Goal: Use online tool/utility: Utilize a website feature to perform a specific function

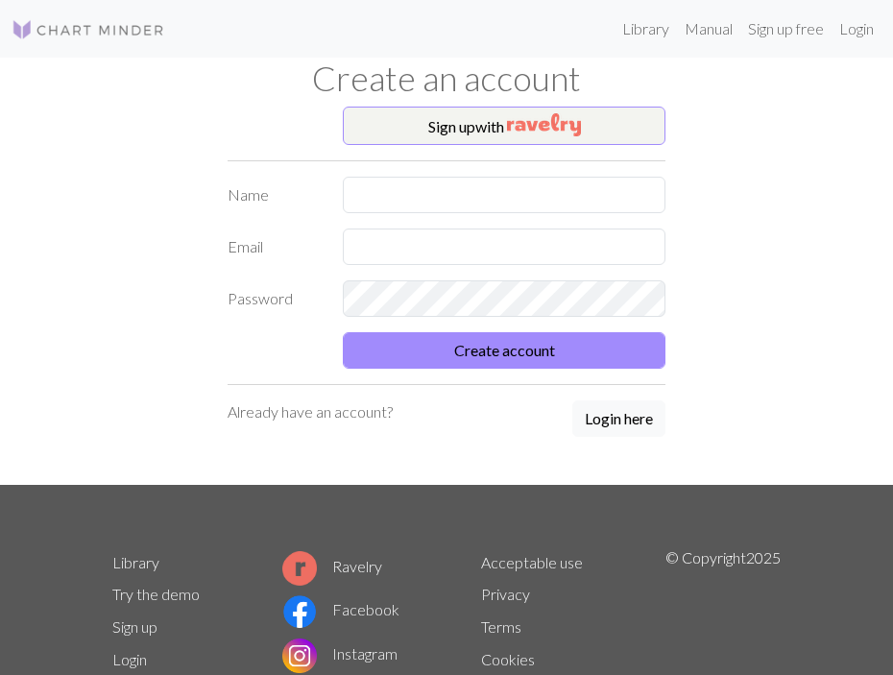
click at [739, 141] on div "Sign up with Name Email Password Create account Already have an account? Login …" at bounding box center [447, 296] width 692 height 379
click at [857, 23] on link "Login" at bounding box center [857, 29] width 50 height 38
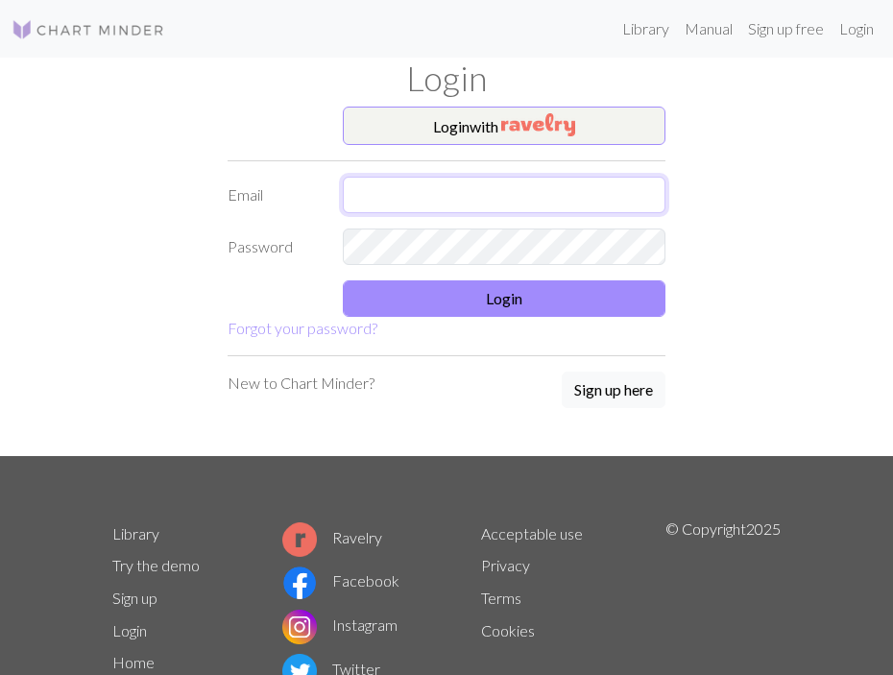
click at [421, 200] on input "text" at bounding box center [504, 195] width 323 height 37
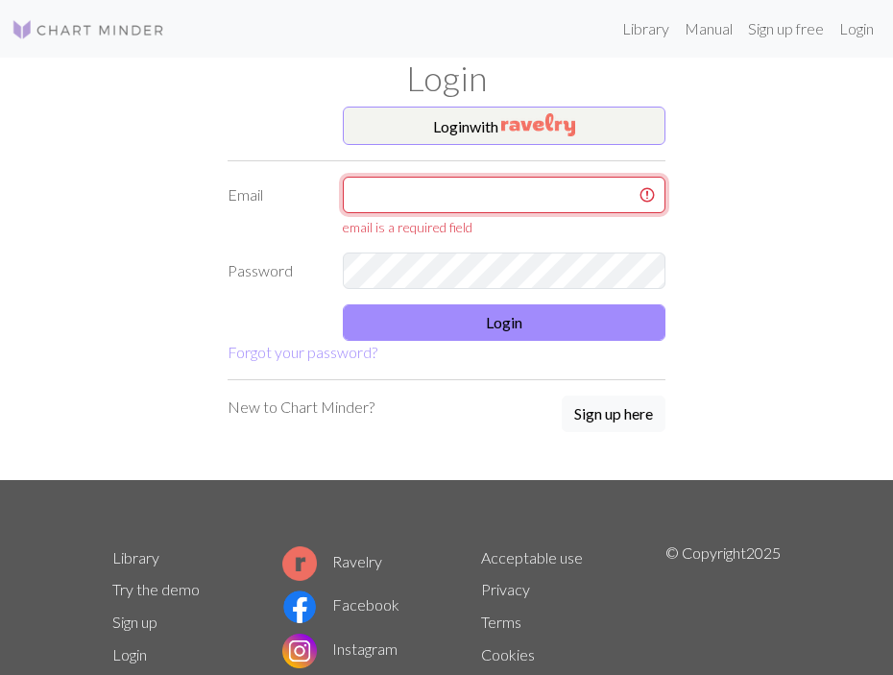
type input "[EMAIL_ADDRESS][DOMAIN_NAME]"
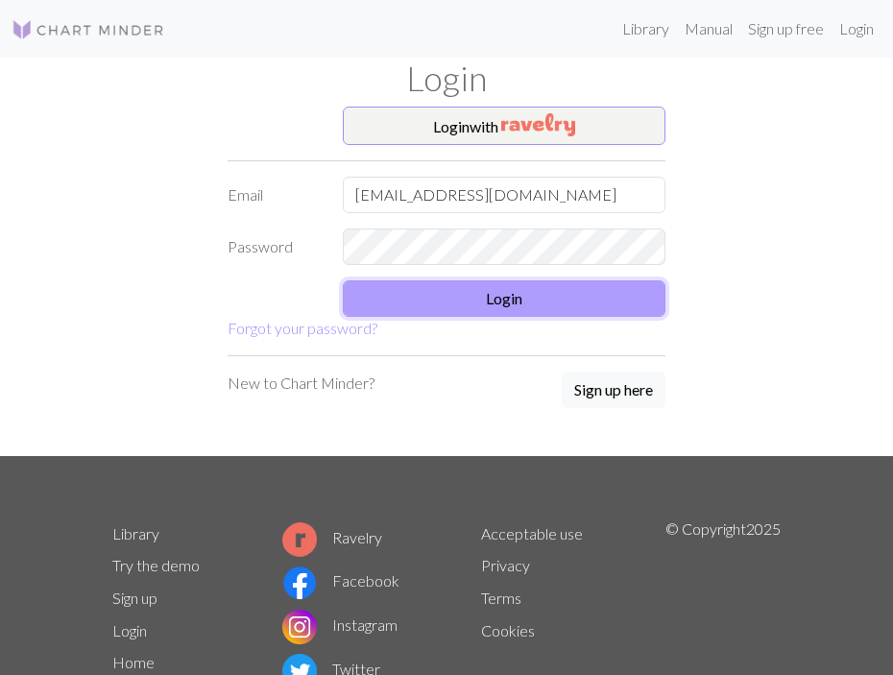
click at [484, 286] on button "Login" at bounding box center [504, 299] width 323 height 37
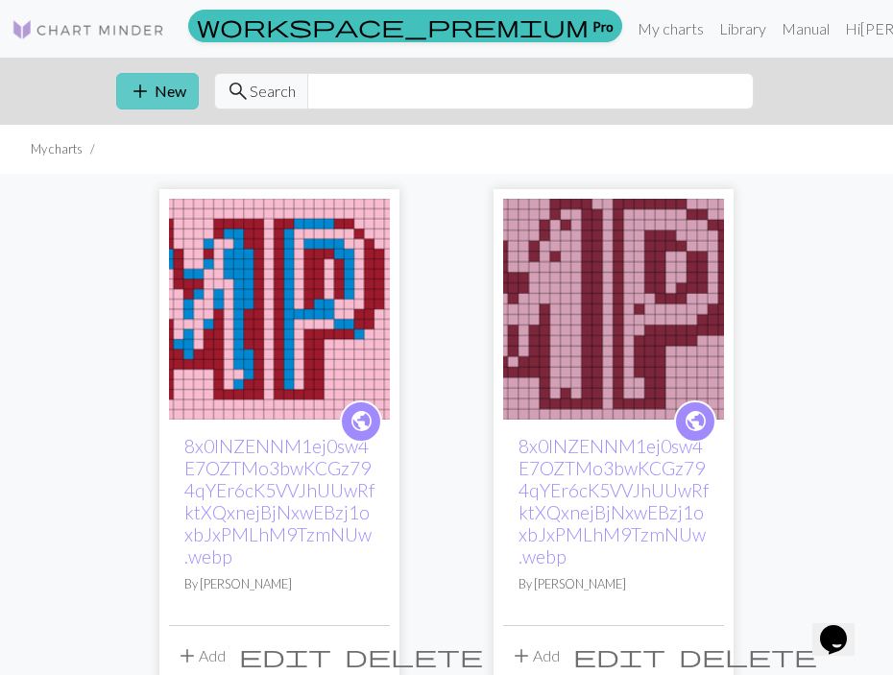
click at [152, 81] on button "add New" at bounding box center [157, 91] width 83 height 37
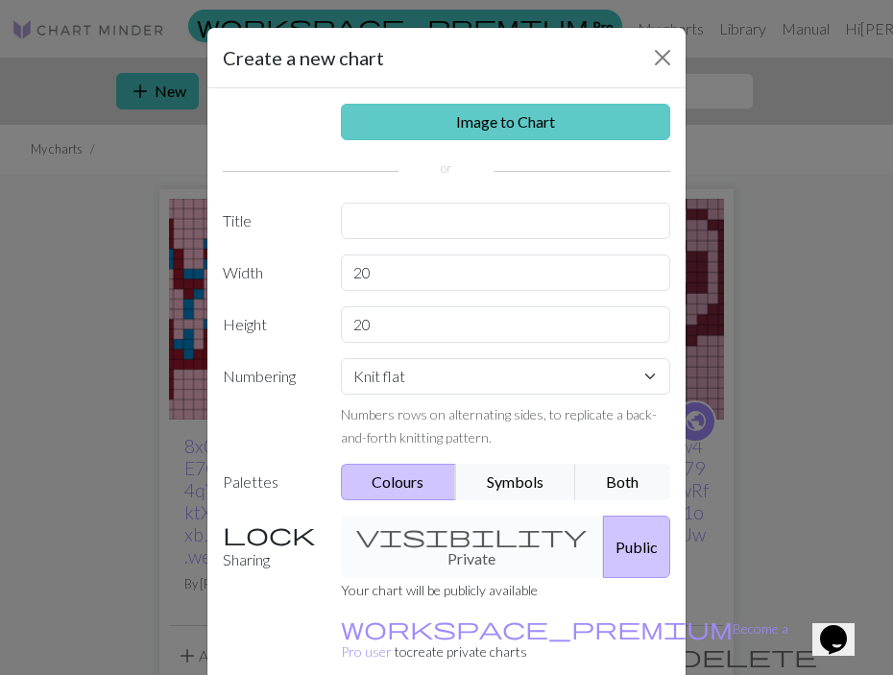
click at [396, 123] on link "Image to Chart" at bounding box center [506, 122] width 330 height 37
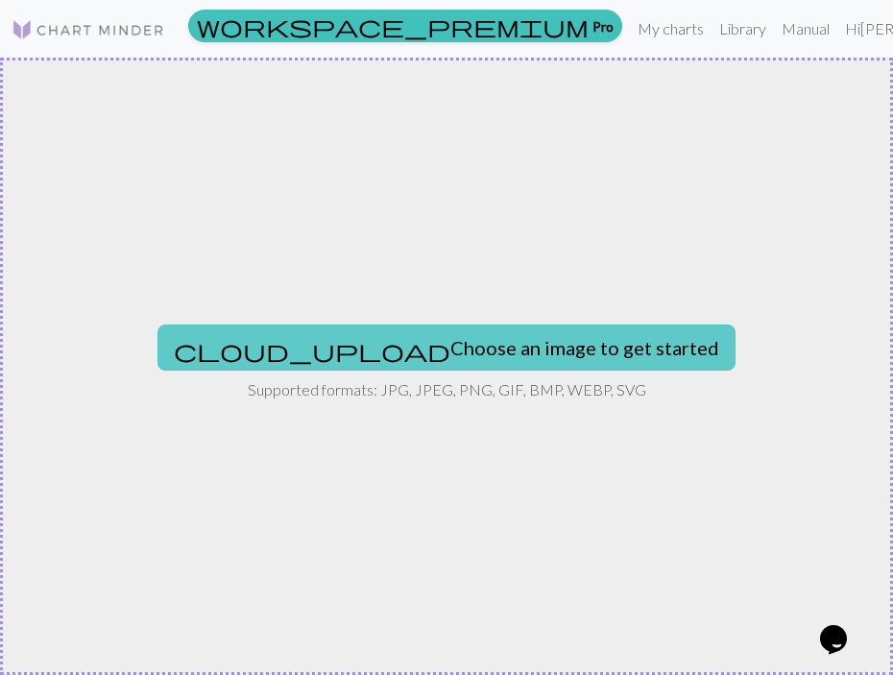
click at [494, 357] on button "cloud_upload Choose an image to get started" at bounding box center [447, 348] width 578 height 46
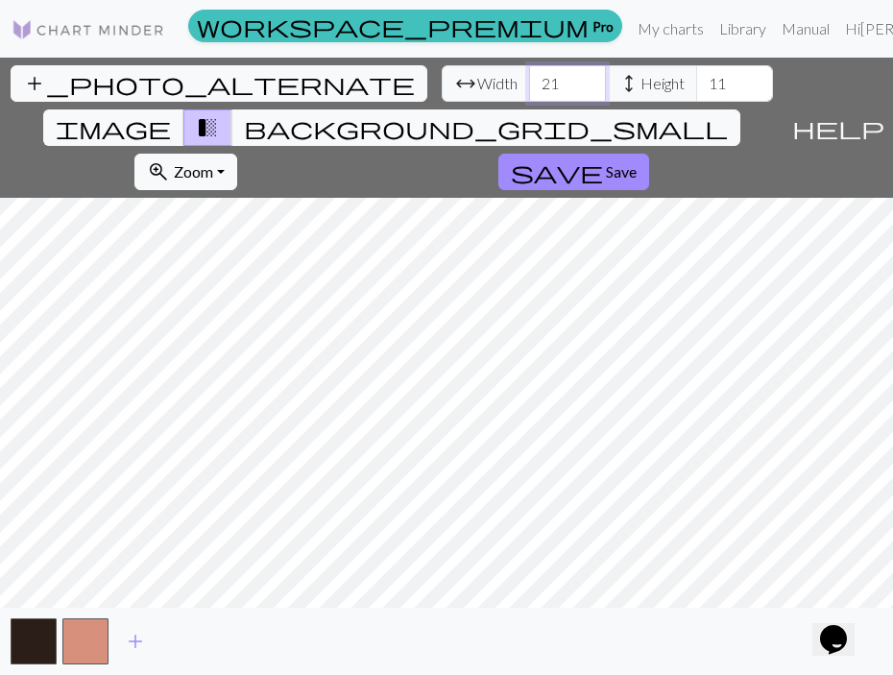
click at [529, 77] on input "21" at bounding box center [567, 83] width 77 height 37
click at [529, 77] on input "22" at bounding box center [567, 83] width 77 height 37
click at [529, 77] on input "23" at bounding box center [567, 83] width 77 height 37
click at [529, 77] on input "24" at bounding box center [567, 83] width 77 height 37
click at [529, 77] on input "25" at bounding box center [567, 83] width 77 height 37
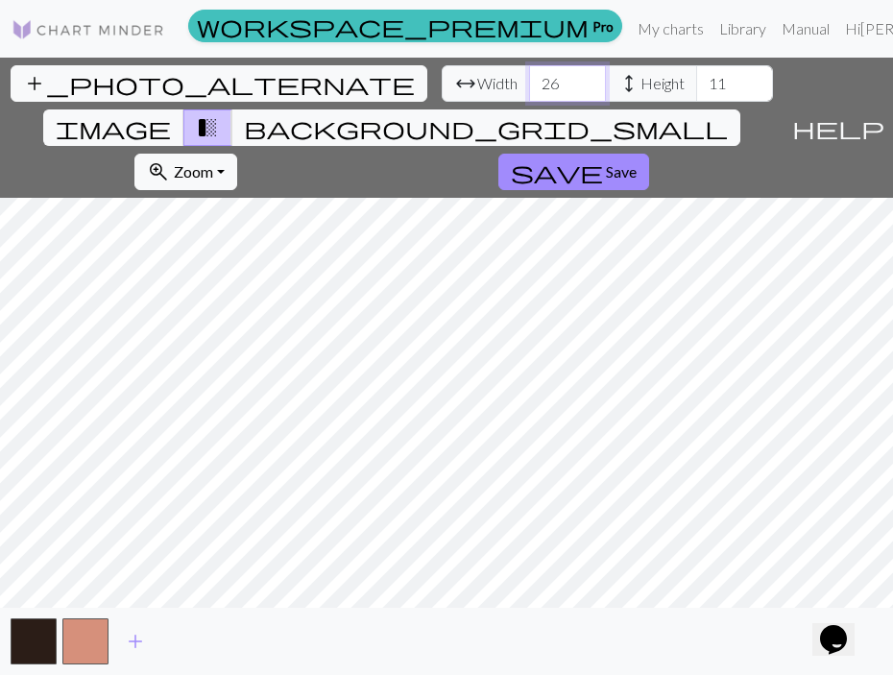
click at [529, 77] on input "26" at bounding box center [567, 83] width 77 height 37
click at [529, 77] on input "27" at bounding box center [567, 83] width 77 height 37
click at [529, 77] on input "28" at bounding box center [567, 83] width 77 height 37
click at [529, 77] on input "29" at bounding box center [567, 83] width 77 height 37
click at [529, 77] on input "30" at bounding box center [567, 83] width 77 height 37
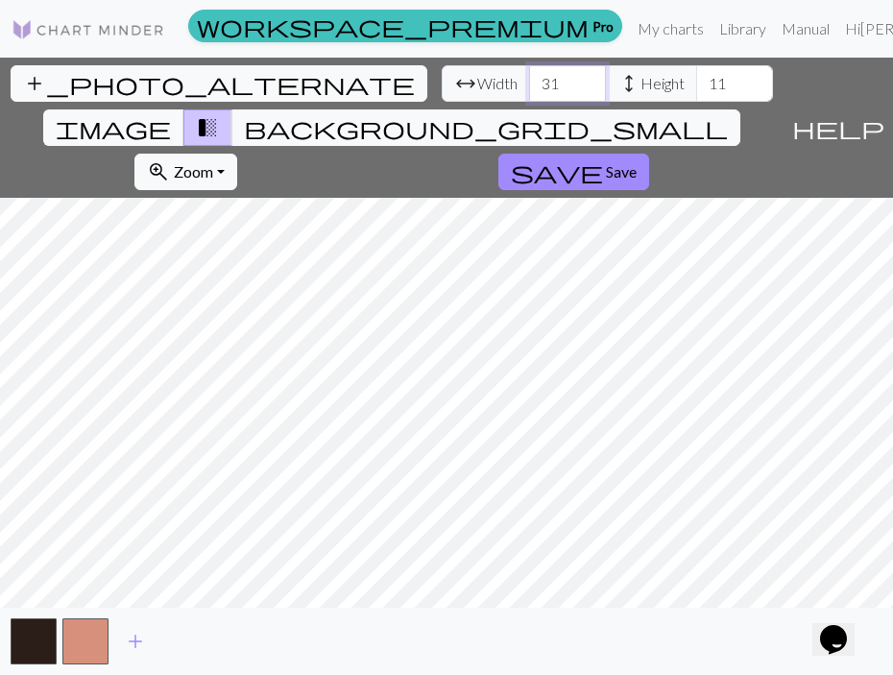
click at [529, 77] on input "31" at bounding box center [567, 83] width 77 height 37
click at [529, 77] on input "32" at bounding box center [567, 83] width 77 height 37
click at [529, 77] on input "33" at bounding box center [567, 83] width 77 height 37
click at [529, 77] on input "34" at bounding box center [567, 83] width 77 height 37
click at [529, 77] on input "35" at bounding box center [567, 83] width 77 height 37
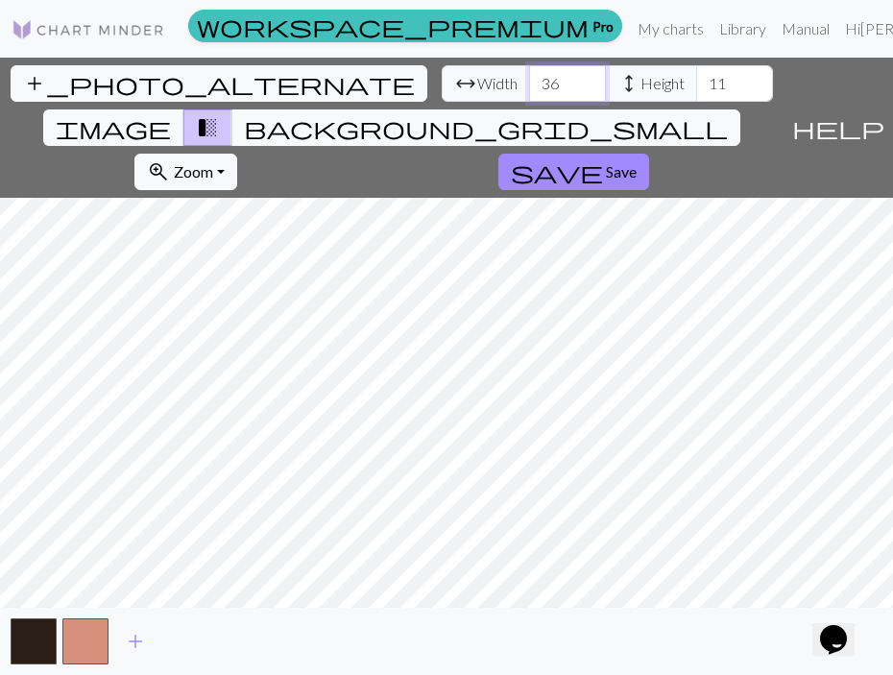
click at [529, 77] on input "36" at bounding box center [567, 83] width 77 height 37
click at [529, 77] on input "37" at bounding box center [567, 83] width 77 height 37
click at [529, 77] on input "38" at bounding box center [567, 83] width 77 height 37
click at [529, 77] on input "39" at bounding box center [567, 83] width 77 height 37
click at [529, 77] on input "40" at bounding box center [567, 83] width 77 height 37
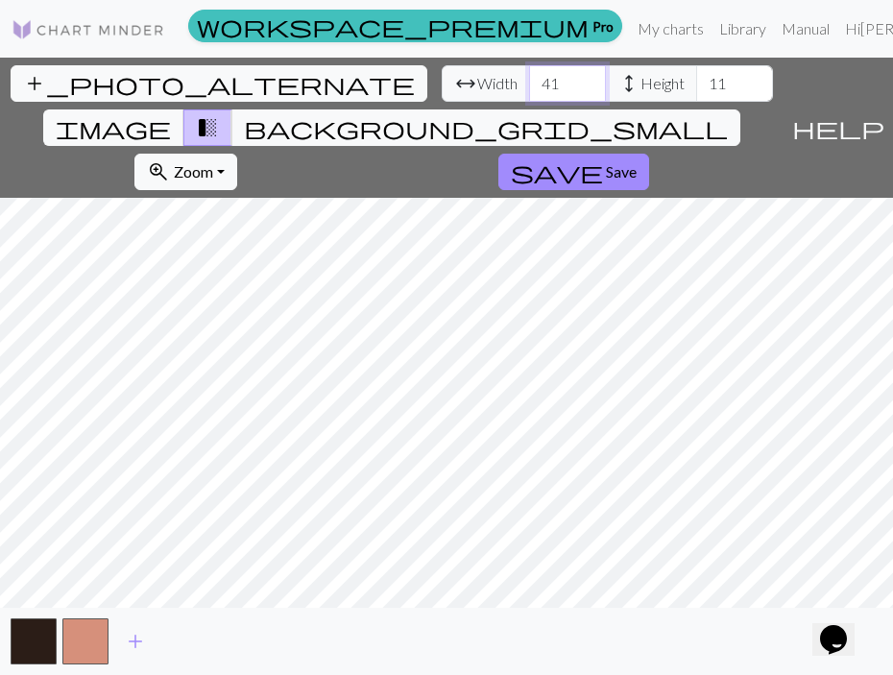
click at [529, 77] on input "41" at bounding box center [567, 83] width 77 height 37
click at [529, 77] on input "42" at bounding box center [567, 83] width 77 height 37
click at [529, 77] on input "43" at bounding box center [567, 83] width 77 height 37
click at [529, 77] on input "44" at bounding box center [567, 83] width 77 height 37
click at [529, 77] on input "45" at bounding box center [567, 83] width 77 height 37
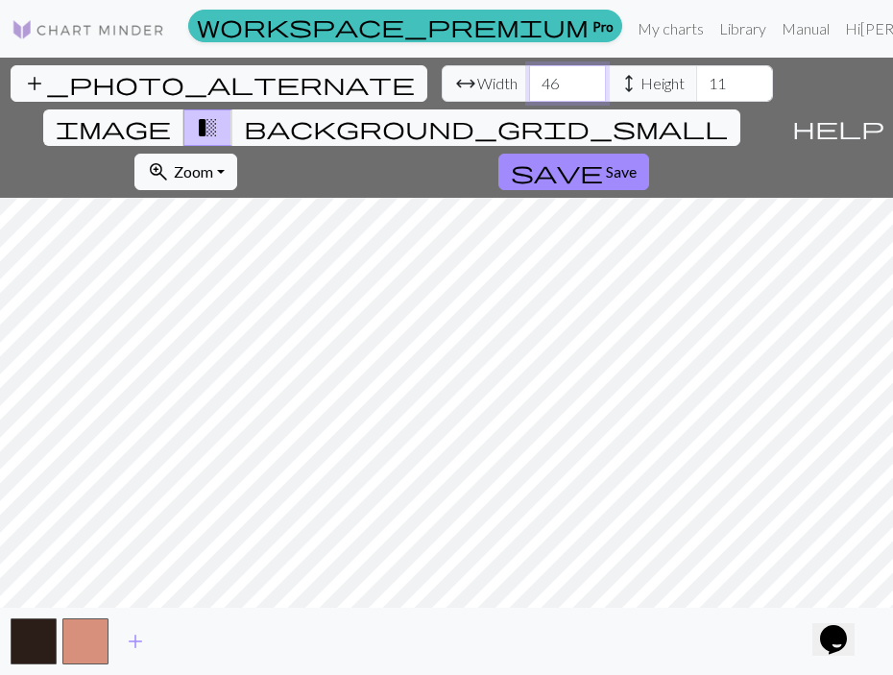
click at [529, 77] on input "46" at bounding box center [567, 83] width 77 height 37
click at [529, 77] on input "47" at bounding box center [567, 83] width 77 height 37
click at [529, 77] on input "48" at bounding box center [567, 83] width 77 height 37
click at [529, 77] on input "49" at bounding box center [567, 83] width 77 height 37
click at [529, 74] on input "50" at bounding box center [567, 83] width 77 height 37
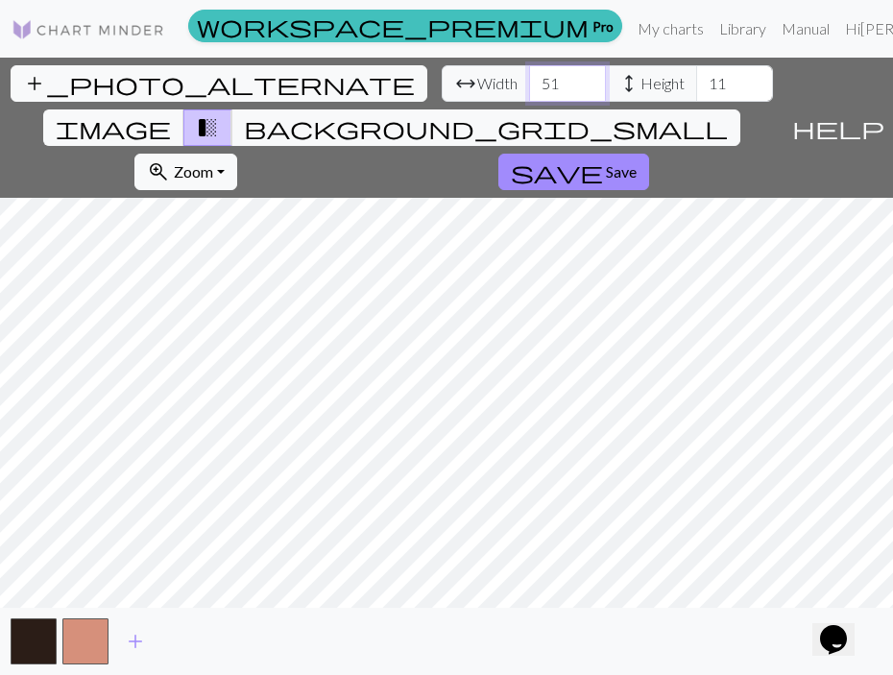
click at [529, 79] on input "51" at bounding box center [567, 83] width 77 height 37
click at [529, 79] on input "52" at bounding box center [567, 83] width 77 height 37
click at [529, 79] on input "53" at bounding box center [567, 83] width 77 height 37
click at [529, 79] on input "54" at bounding box center [567, 83] width 77 height 37
click at [529, 79] on input "55" at bounding box center [567, 83] width 77 height 37
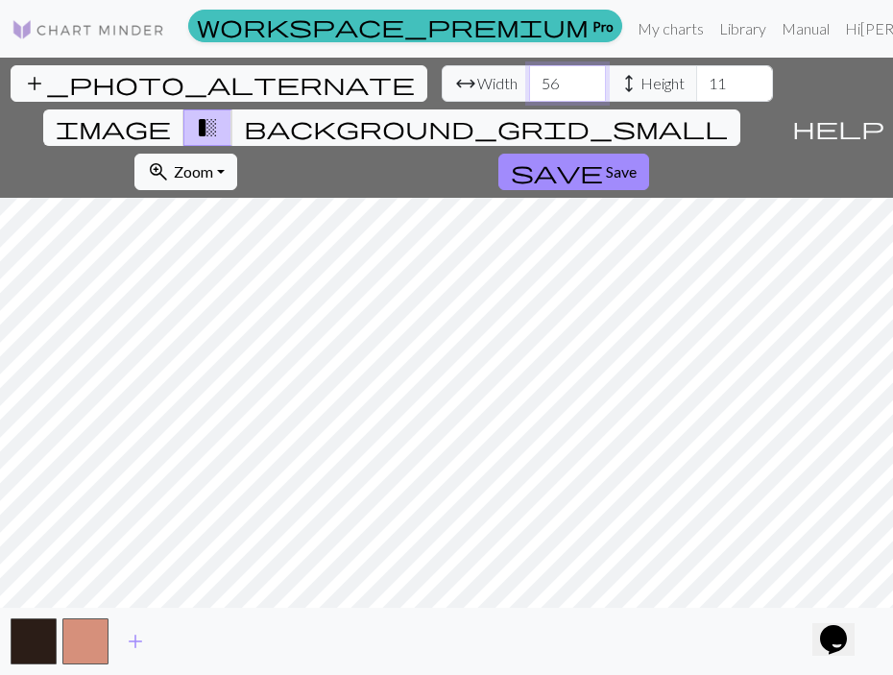
click at [529, 79] on input "56" at bounding box center [567, 83] width 77 height 37
click at [529, 79] on input "57" at bounding box center [567, 83] width 77 height 37
click at [529, 79] on input "58" at bounding box center [567, 83] width 77 height 37
click at [529, 79] on input "59" at bounding box center [567, 83] width 77 height 37
click at [529, 79] on input "60" at bounding box center [567, 83] width 77 height 37
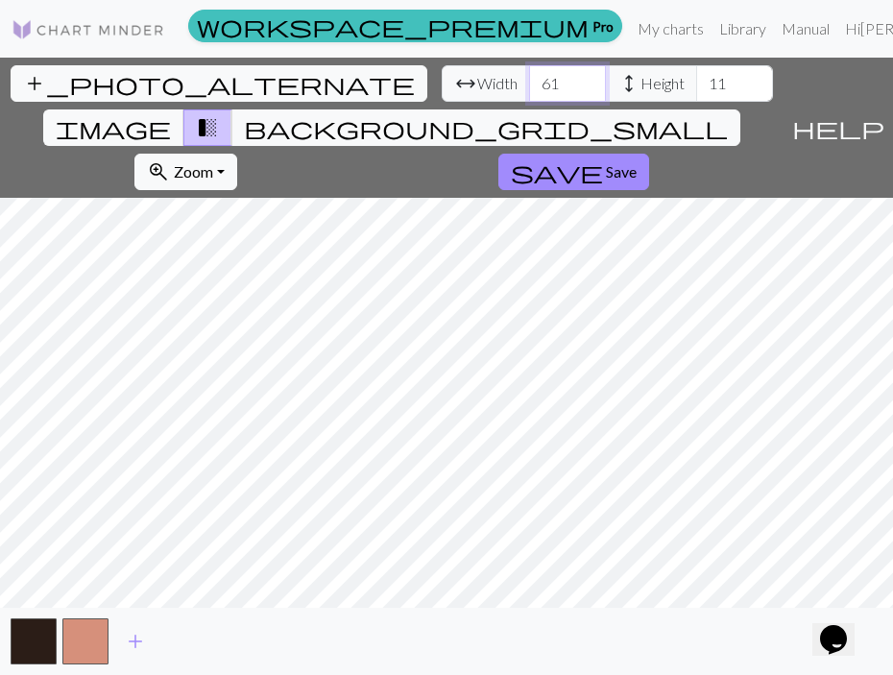
click at [529, 79] on input "61" at bounding box center [567, 83] width 77 height 37
click at [529, 79] on input "62" at bounding box center [567, 83] width 77 height 37
click at [529, 79] on input "63" at bounding box center [567, 83] width 77 height 37
click at [529, 79] on input "64" at bounding box center [567, 83] width 77 height 37
click at [529, 79] on input "65" at bounding box center [567, 83] width 77 height 37
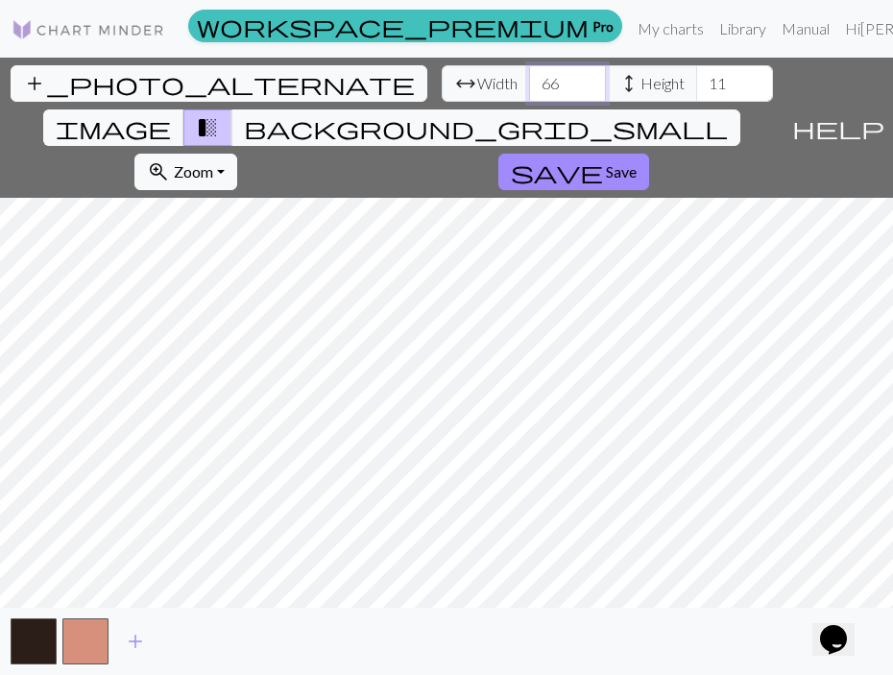
click at [529, 79] on input "66" at bounding box center [567, 83] width 77 height 37
click at [529, 79] on input "67" at bounding box center [567, 83] width 77 height 37
click at [529, 79] on input "68" at bounding box center [567, 83] width 77 height 37
click at [529, 79] on input "69" at bounding box center [567, 83] width 77 height 37
click at [529, 79] on input "70" at bounding box center [567, 83] width 77 height 37
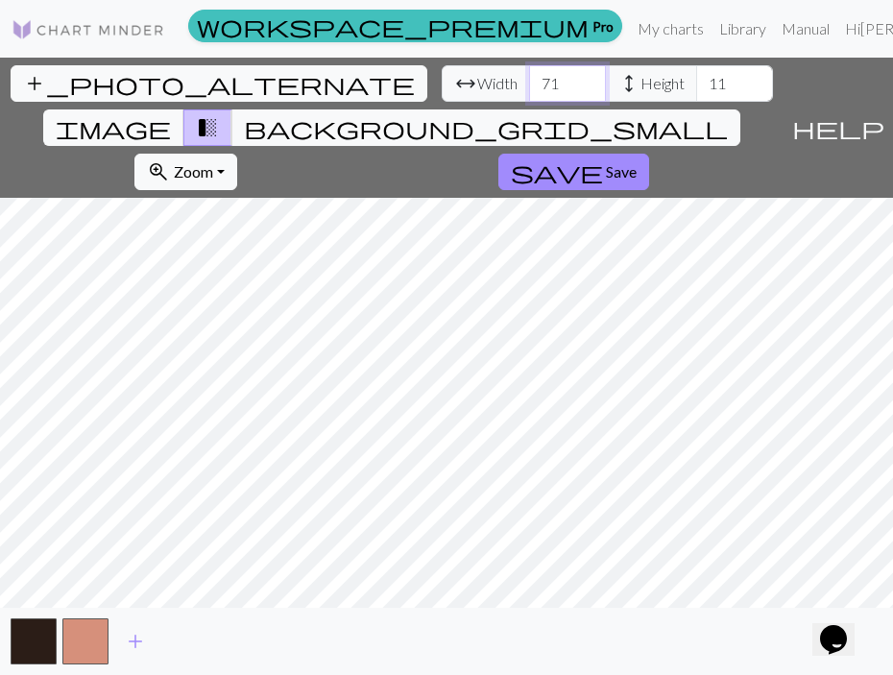
click at [529, 80] on input "71" at bounding box center [567, 83] width 77 height 37
click at [529, 80] on input "72" at bounding box center [567, 83] width 77 height 37
click at [529, 80] on input "73" at bounding box center [567, 83] width 77 height 37
click at [529, 80] on input "74" at bounding box center [567, 83] width 77 height 37
click at [529, 80] on input "75" at bounding box center [567, 83] width 77 height 37
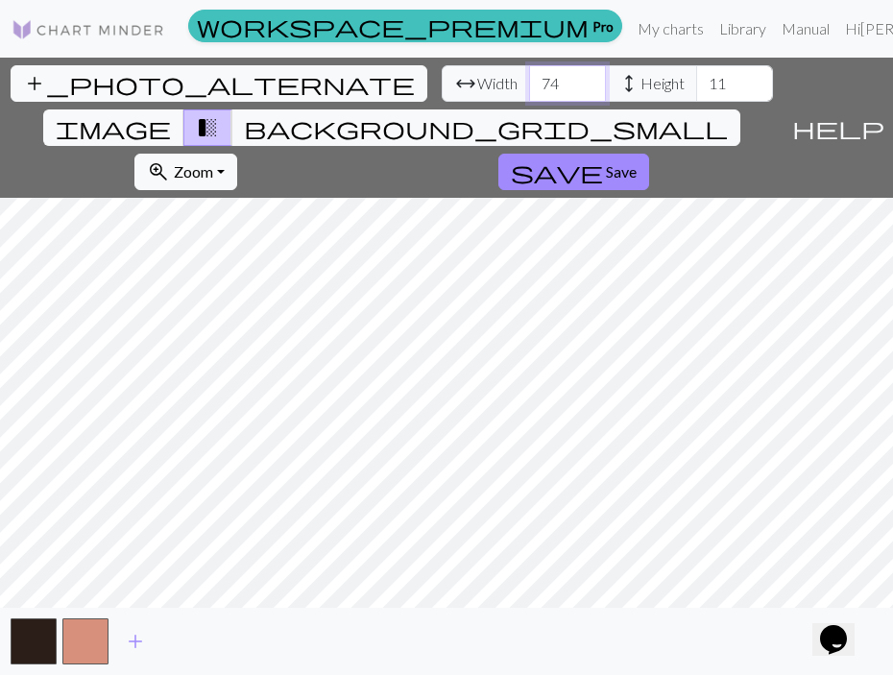
click at [529, 88] on input "74" at bounding box center [567, 83] width 77 height 37
click at [529, 88] on input "73" at bounding box center [567, 83] width 77 height 37
click at [529, 88] on input "72" at bounding box center [567, 83] width 77 height 37
click at [529, 88] on input "71" at bounding box center [567, 83] width 77 height 37
click at [529, 88] on input "70" at bounding box center [567, 83] width 77 height 37
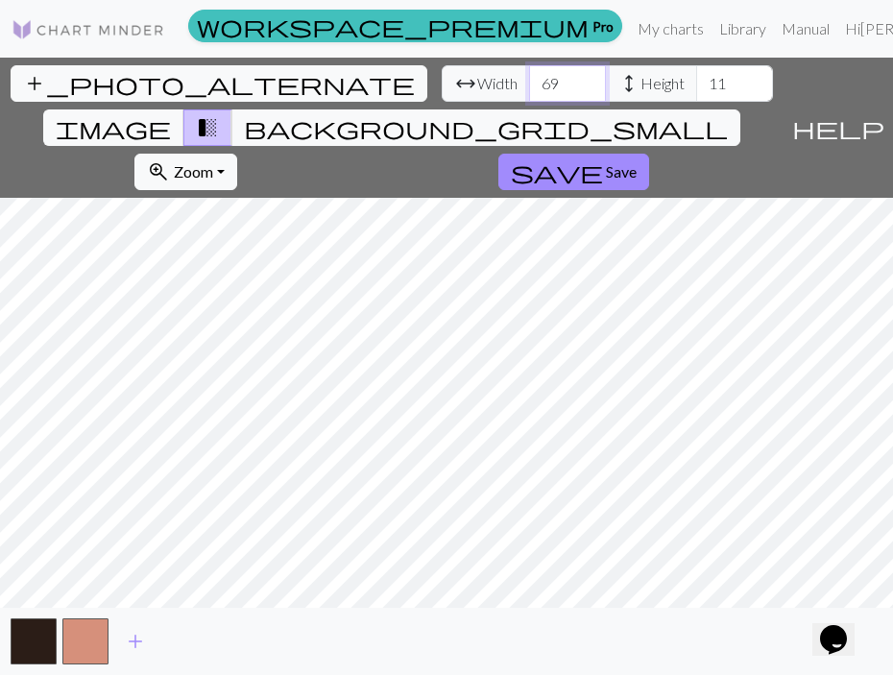
click at [529, 88] on input "69" at bounding box center [567, 83] width 77 height 37
click at [529, 88] on input "68" at bounding box center [567, 83] width 77 height 37
click at [529, 88] on input "67" at bounding box center [567, 83] width 77 height 37
click at [529, 88] on input "66" at bounding box center [567, 83] width 77 height 37
click at [529, 88] on input "65" at bounding box center [567, 83] width 77 height 37
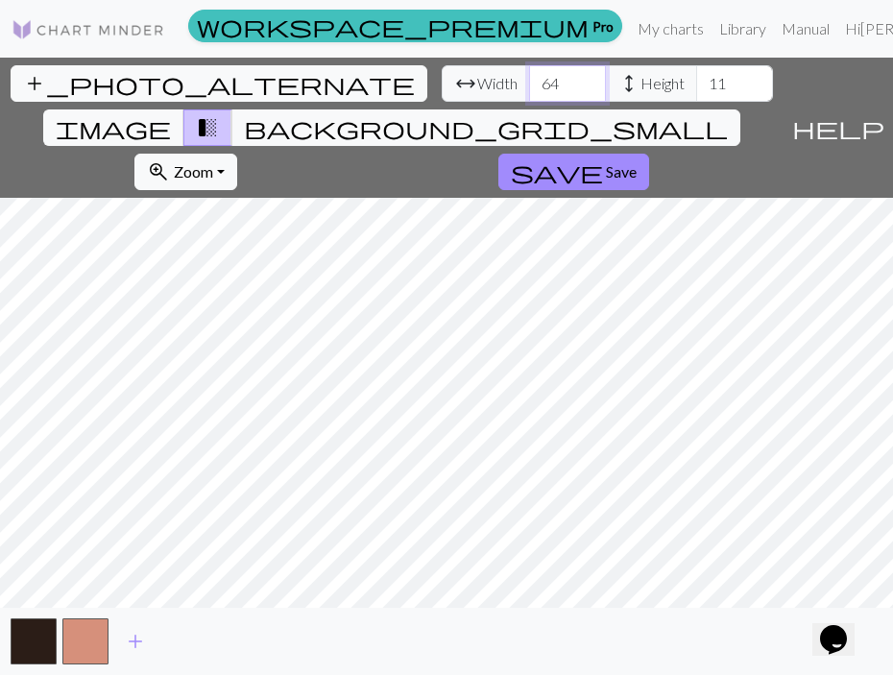
click at [529, 88] on input "64" at bounding box center [567, 83] width 77 height 37
click at [529, 88] on input "63" at bounding box center [567, 83] width 77 height 37
type input "62"
click at [529, 88] on input "62" at bounding box center [567, 83] width 77 height 37
click at [637, 162] on span "Save" at bounding box center [621, 171] width 31 height 18
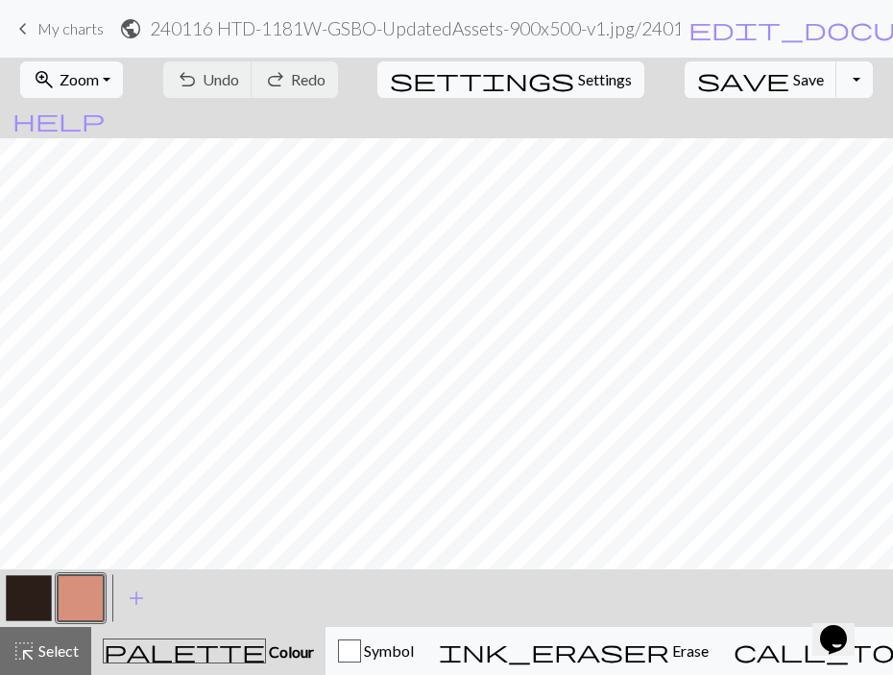
click at [24, 609] on button "button" at bounding box center [29, 598] width 46 height 46
click at [68, 602] on button "button" at bounding box center [81, 598] width 46 height 46
click at [15, 594] on button "button" at bounding box center [29, 598] width 46 height 46
click at [71, 580] on button "button" at bounding box center [81, 598] width 46 height 46
click at [35, 596] on button "button" at bounding box center [29, 598] width 46 height 46
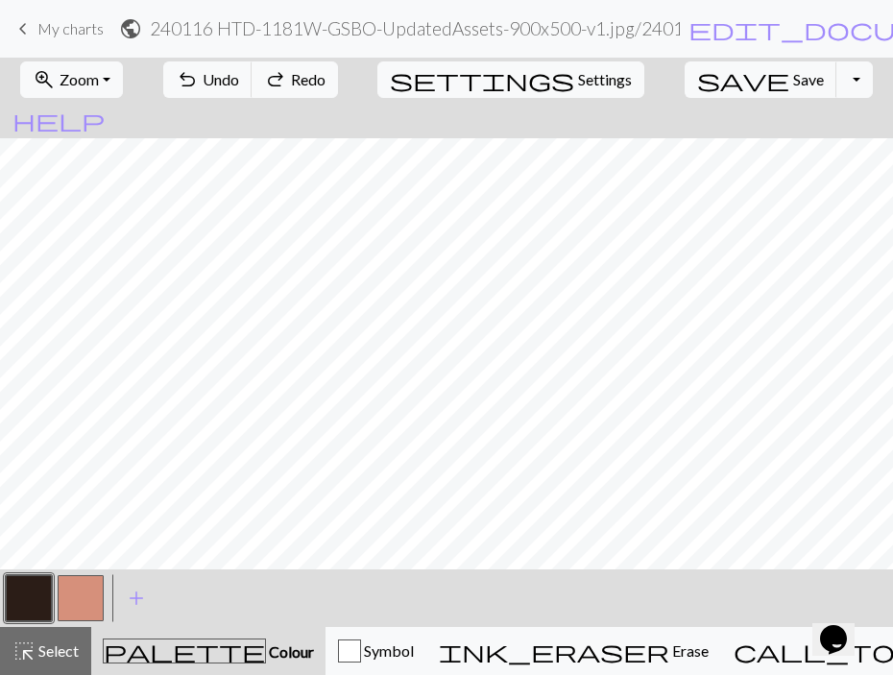
click at [24, 37] on span "keyboard_arrow_left" at bounding box center [23, 28] width 23 height 27
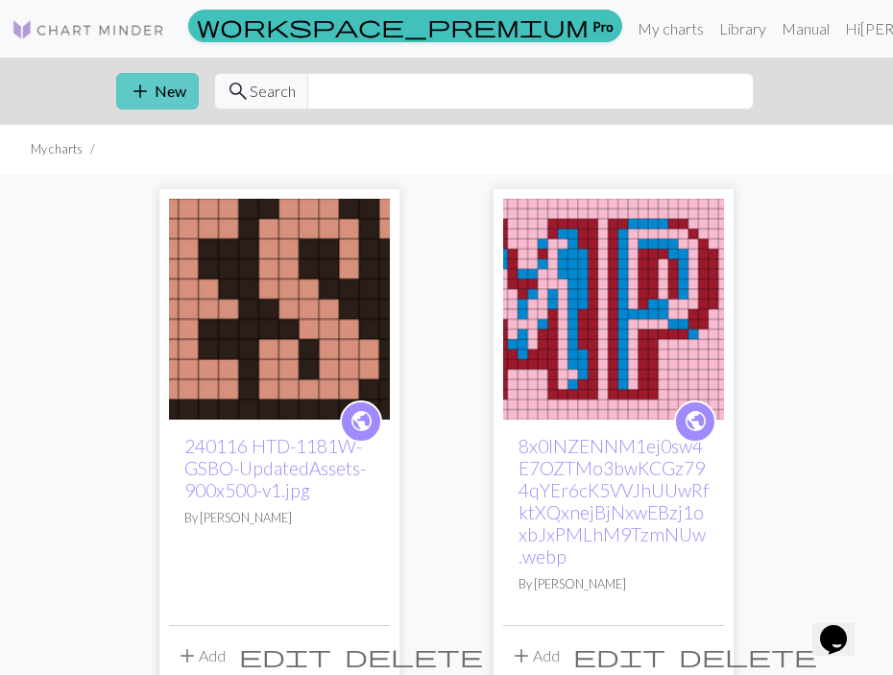
click at [159, 86] on button "add New" at bounding box center [157, 91] width 83 height 37
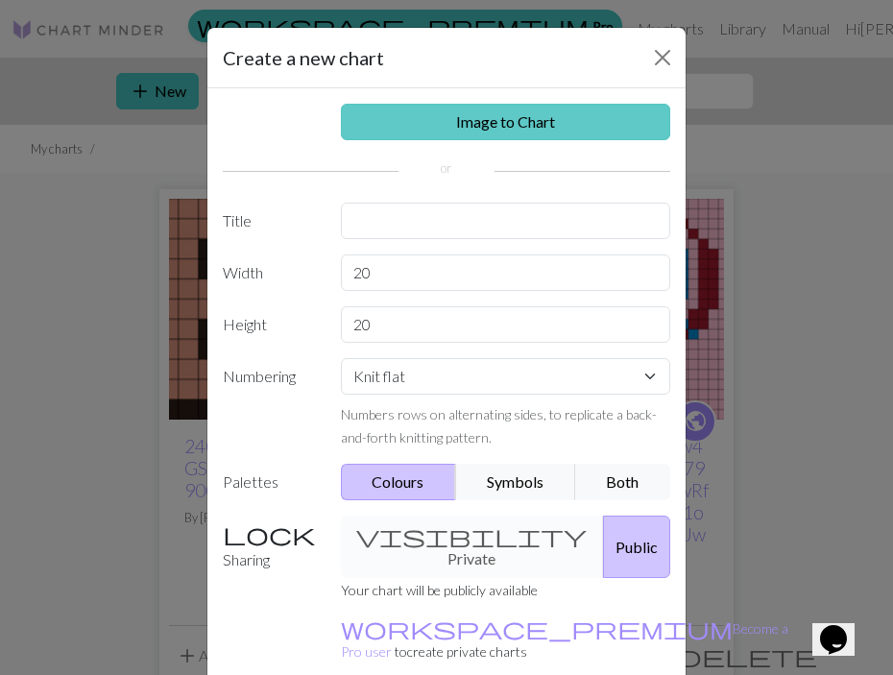
click at [511, 120] on link "Image to Chart" at bounding box center [506, 122] width 330 height 37
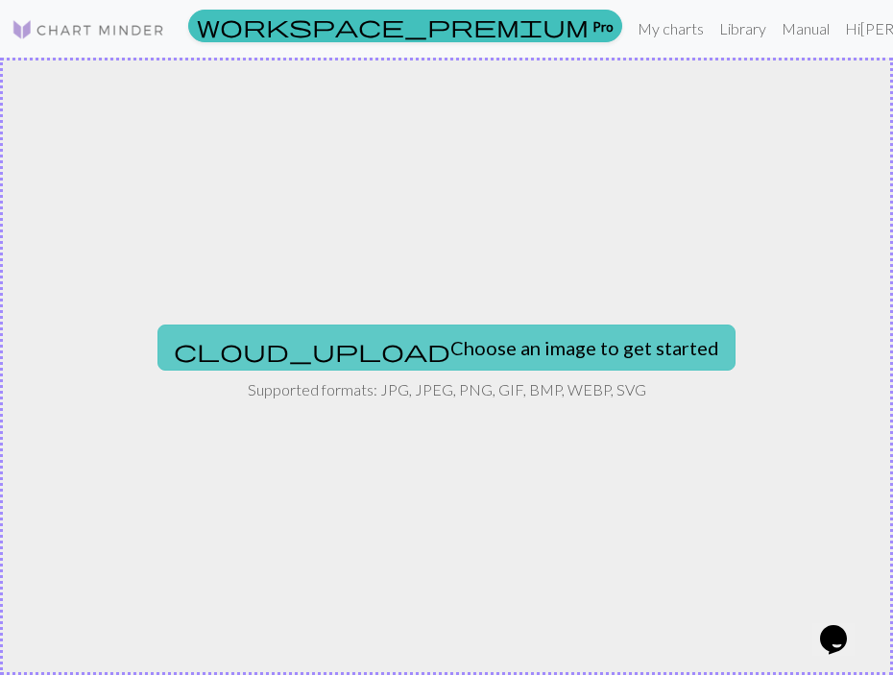
click at [502, 343] on button "cloud_upload Choose an image to get started" at bounding box center [447, 348] width 578 height 46
click at [364, 348] on button "cloud_upload Choose an image to get started" at bounding box center [447, 348] width 578 height 46
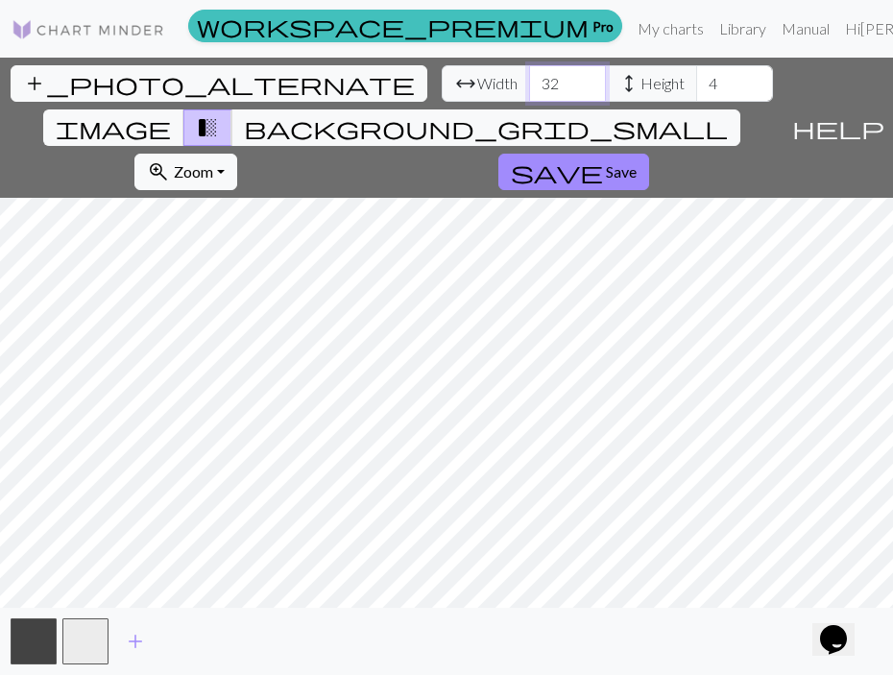
click at [529, 80] on input "32" at bounding box center [567, 83] width 77 height 37
click at [529, 80] on input "33" at bounding box center [567, 83] width 77 height 37
click at [529, 80] on input "34" at bounding box center [567, 83] width 77 height 37
click at [529, 80] on input "35" at bounding box center [567, 83] width 77 height 37
click at [529, 80] on input "36" at bounding box center [567, 83] width 77 height 37
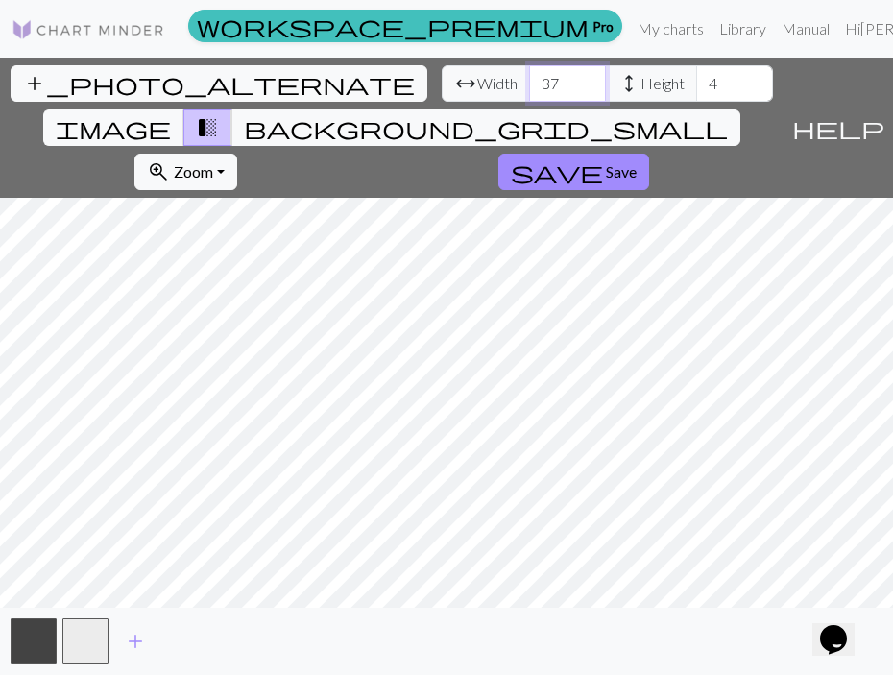
click at [529, 80] on input "37" at bounding box center [567, 83] width 77 height 37
click at [529, 80] on input "38" at bounding box center [567, 83] width 77 height 37
click at [529, 80] on input "39" at bounding box center [567, 83] width 77 height 37
click at [529, 80] on input "40" at bounding box center [567, 83] width 77 height 37
click at [529, 80] on input "41" at bounding box center [567, 83] width 77 height 37
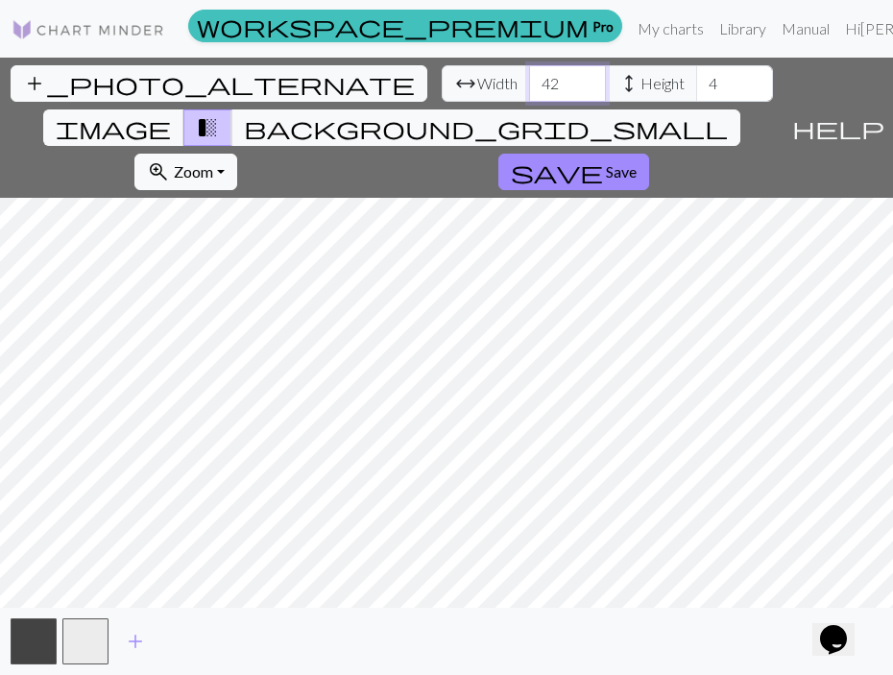
click at [529, 80] on input "42" at bounding box center [567, 83] width 77 height 37
click at [529, 80] on input "43" at bounding box center [567, 83] width 77 height 37
click at [529, 80] on input "44" at bounding box center [567, 83] width 77 height 37
click at [529, 80] on input "45" at bounding box center [567, 83] width 77 height 37
click at [529, 80] on input "46" at bounding box center [567, 83] width 77 height 37
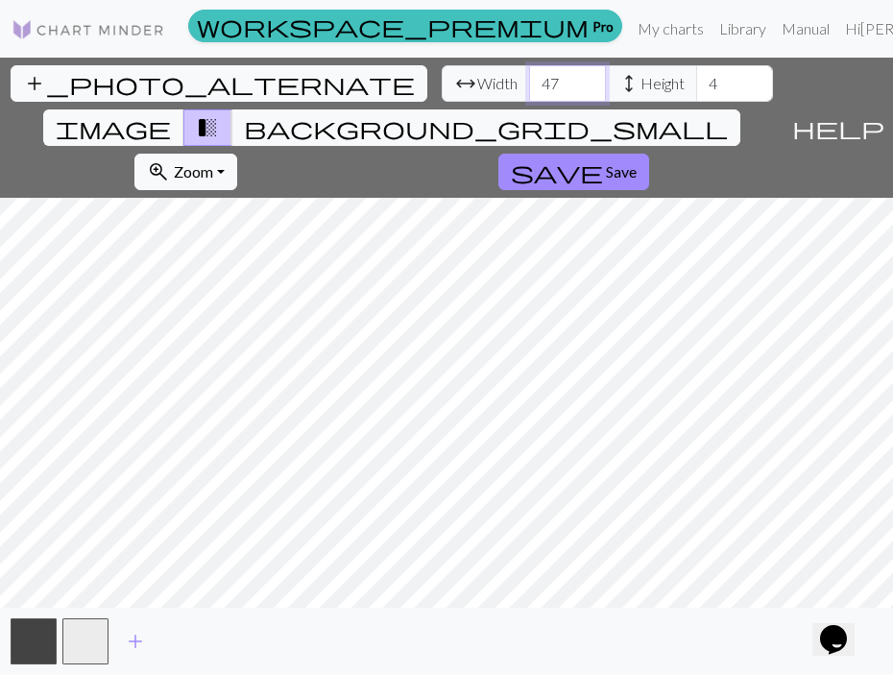
click at [529, 80] on input "47" at bounding box center [567, 83] width 77 height 37
click at [529, 80] on input "48" at bounding box center [567, 83] width 77 height 37
click at [529, 80] on input "49" at bounding box center [567, 83] width 77 height 37
click at [529, 80] on input "50" at bounding box center [567, 83] width 77 height 37
click at [529, 80] on input "51" at bounding box center [567, 83] width 77 height 37
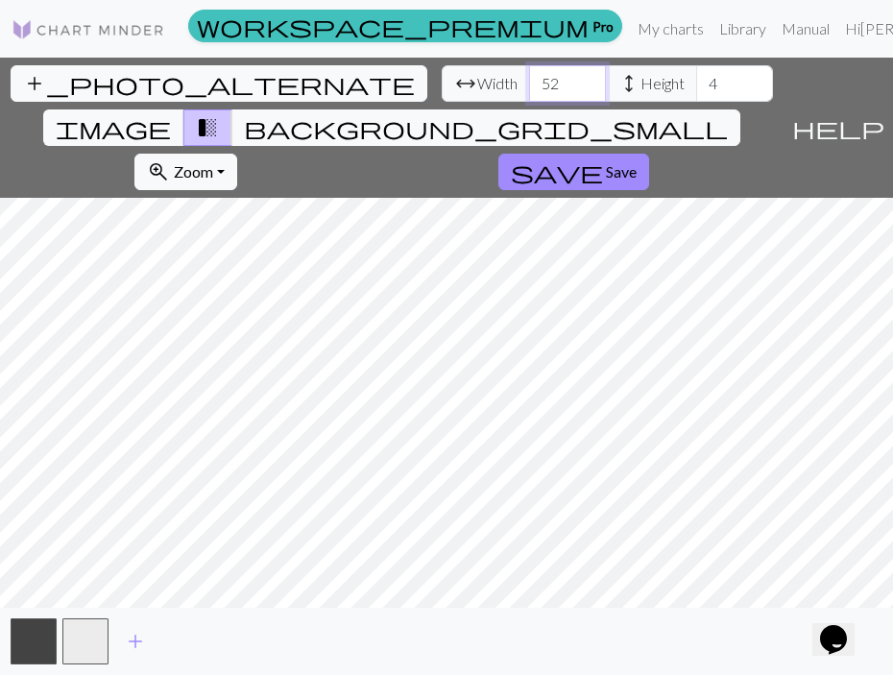
click at [529, 80] on input "52" at bounding box center [567, 83] width 77 height 37
click at [529, 80] on input "53" at bounding box center [567, 83] width 77 height 37
click at [529, 80] on input "54" at bounding box center [567, 83] width 77 height 37
click at [529, 80] on input "55" at bounding box center [567, 83] width 77 height 37
click at [529, 80] on input "56" at bounding box center [567, 83] width 77 height 37
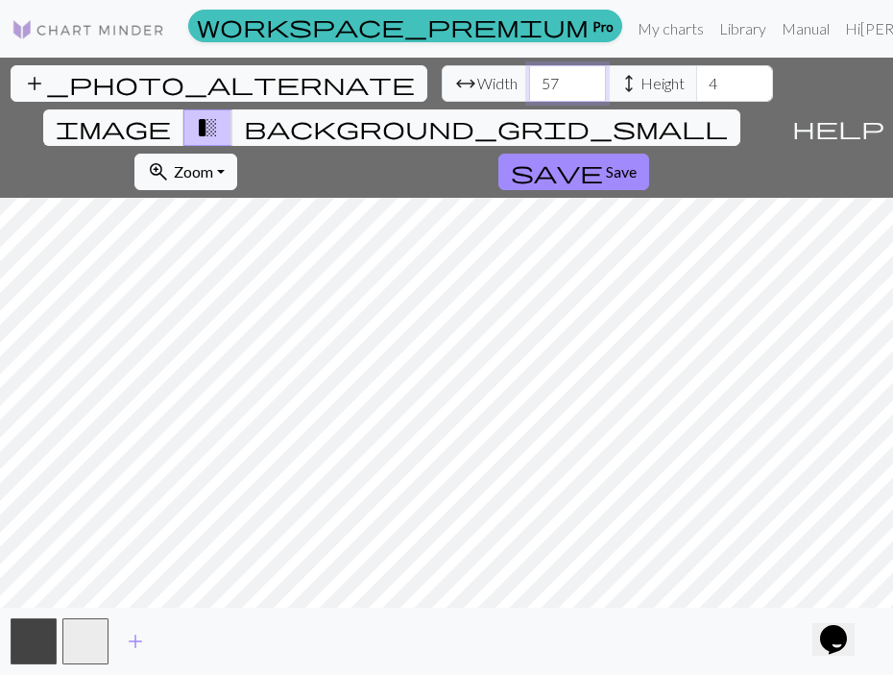
click at [529, 80] on input "57" at bounding box center [567, 83] width 77 height 37
click at [529, 80] on input "58" at bounding box center [567, 83] width 77 height 37
click at [529, 80] on input "59" at bounding box center [567, 83] width 77 height 37
type input "60"
click at [529, 80] on input "60" at bounding box center [567, 83] width 77 height 37
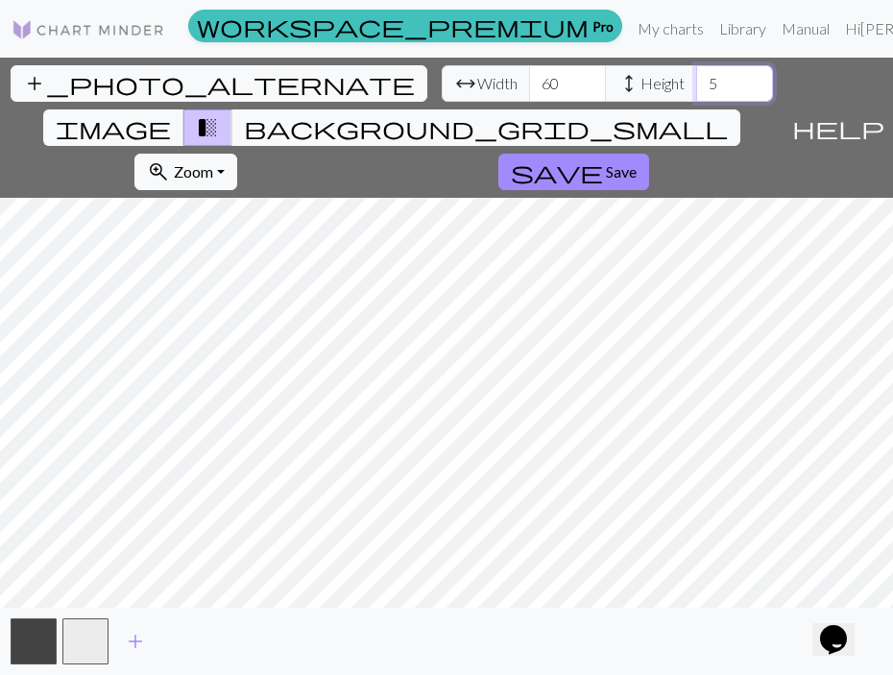
click at [696, 81] on input "5" at bounding box center [734, 83] width 77 height 37
click at [696, 81] on input "6" at bounding box center [734, 83] width 77 height 37
click at [696, 81] on input "7" at bounding box center [734, 83] width 77 height 37
click at [696, 81] on input "8" at bounding box center [734, 83] width 77 height 37
click at [696, 81] on input "9" at bounding box center [734, 83] width 77 height 37
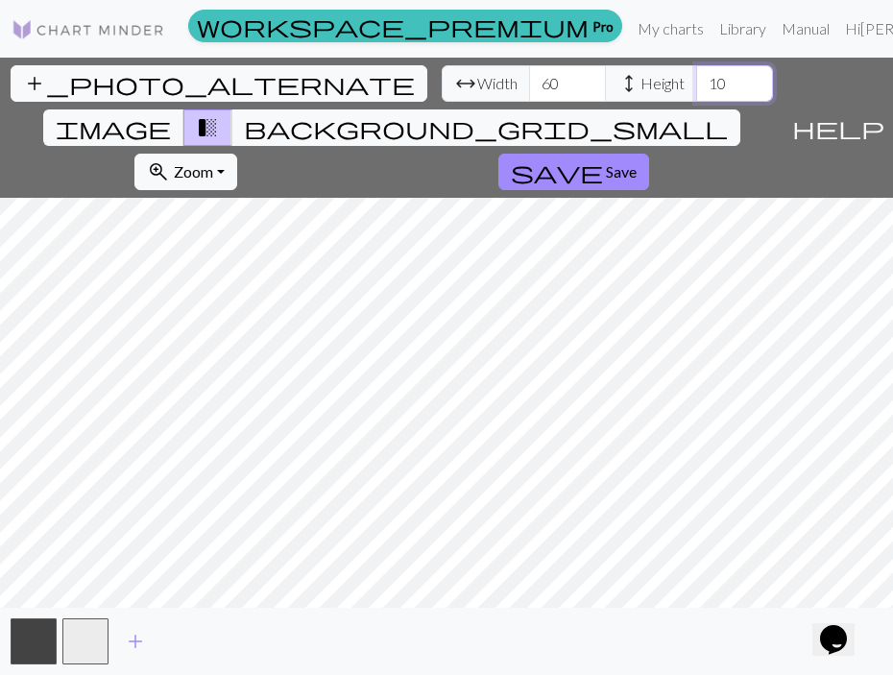
click at [696, 81] on input "10" at bounding box center [734, 83] width 77 height 37
type input "11"
click at [696, 77] on input "11" at bounding box center [734, 83] width 77 height 37
click at [603, 159] on span "save" at bounding box center [557, 172] width 92 height 27
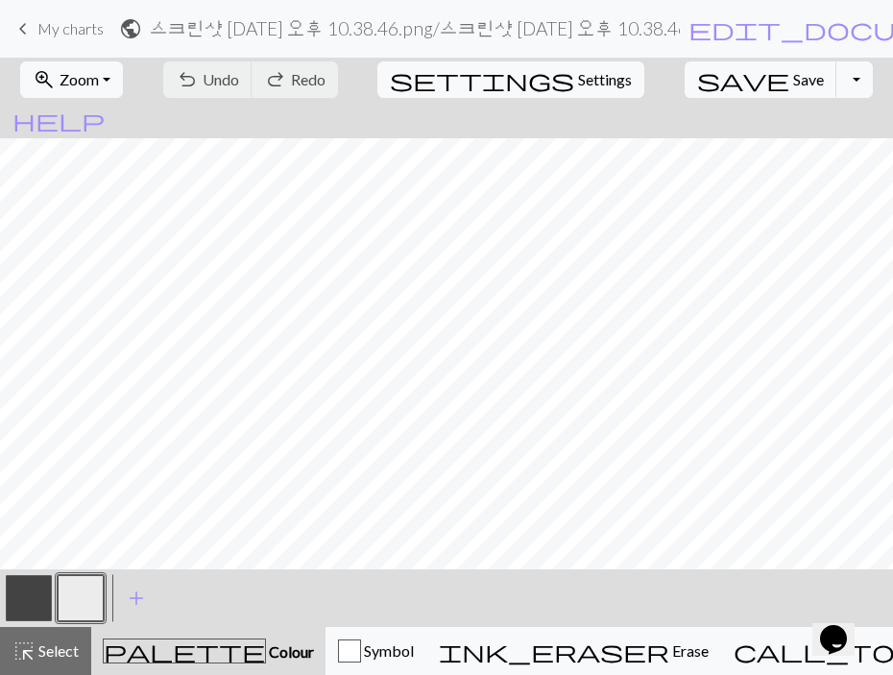
click at [16, 601] on button "button" at bounding box center [29, 598] width 46 height 46
click at [87, 588] on button "button" at bounding box center [81, 598] width 46 height 46
click at [53, 592] on div at bounding box center [29, 599] width 52 height 52
click at [20, 589] on button "button" at bounding box center [29, 598] width 46 height 46
click at [239, 74] on span "Undo" at bounding box center [221, 79] width 37 height 18
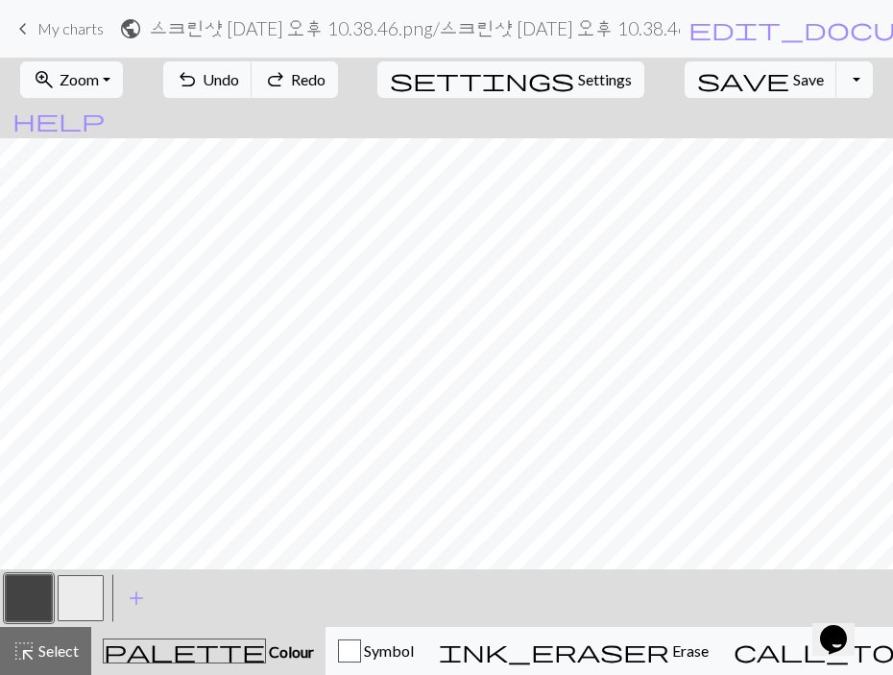
click at [96, 589] on button "button" at bounding box center [81, 598] width 46 height 46
click at [36, 588] on button "button" at bounding box center [29, 598] width 46 height 46
click at [42, 592] on button "button" at bounding box center [29, 598] width 46 height 46
click at [94, 605] on button "button" at bounding box center [81, 598] width 46 height 46
click at [42, 607] on button "button" at bounding box center [29, 598] width 46 height 46
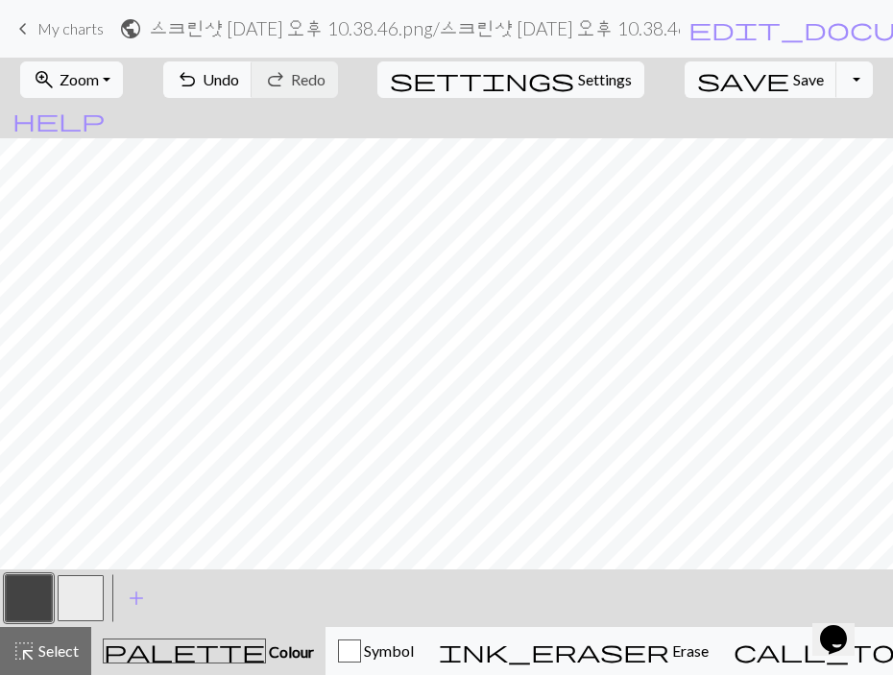
click at [76, 607] on button "button" at bounding box center [81, 598] width 46 height 46
click at [31, 591] on button "button" at bounding box center [29, 598] width 46 height 46
click at [87, 597] on button "button" at bounding box center [81, 598] width 46 height 46
click at [33, 599] on button "button" at bounding box center [29, 598] width 46 height 46
click at [77, 602] on button "button" at bounding box center [81, 598] width 46 height 46
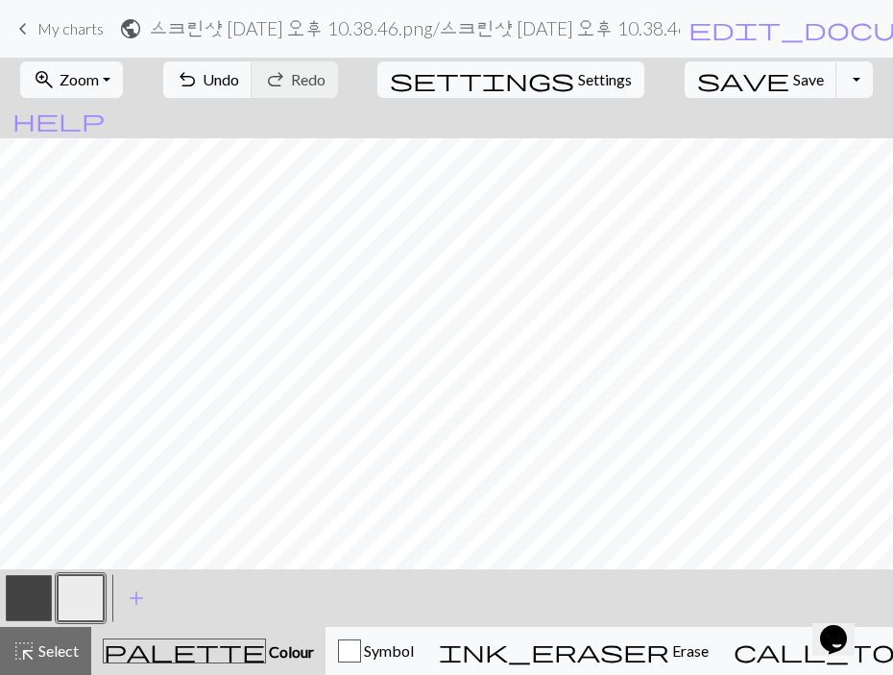
click at [30, 584] on button "button" at bounding box center [29, 598] width 46 height 46
click at [83, 597] on button "button" at bounding box center [81, 598] width 46 height 46
click at [233, 80] on button "undo Undo Undo" at bounding box center [207, 79] width 89 height 37
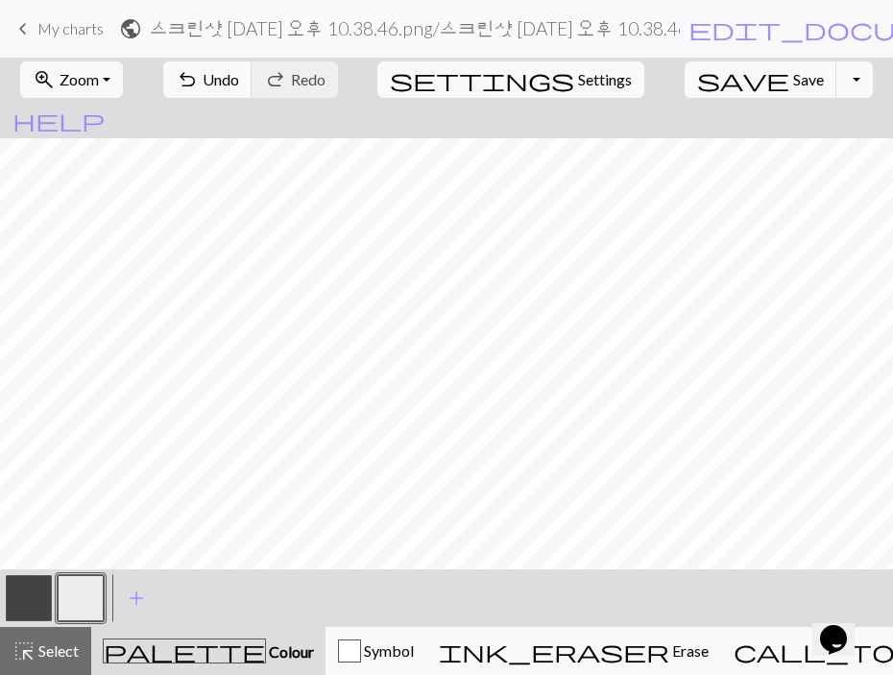
click at [46, 589] on button "button" at bounding box center [29, 598] width 46 height 46
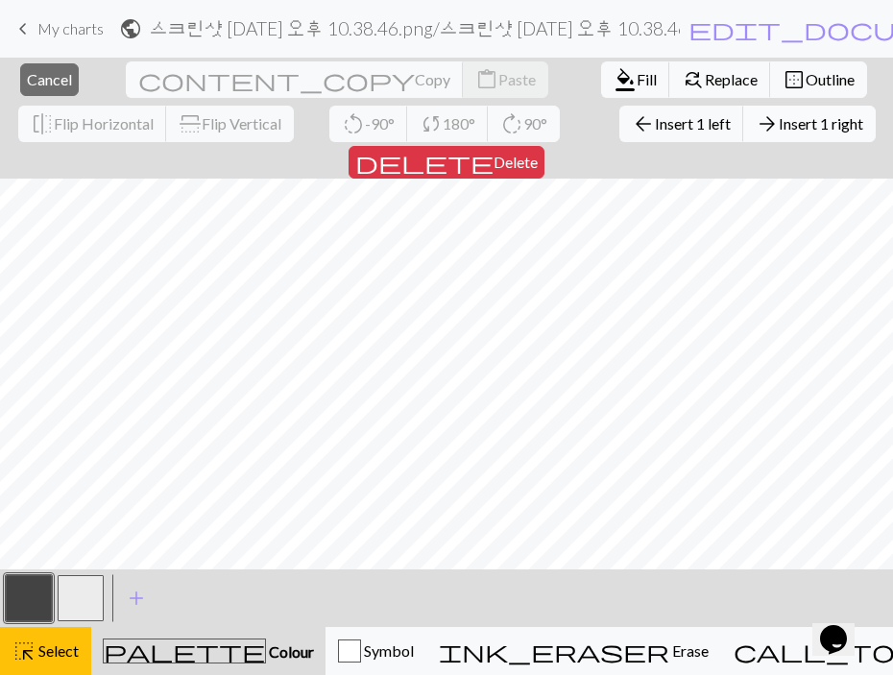
click at [779, 124] on span "Insert 1 right" at bounding box center [821, 123] width 85 height 18
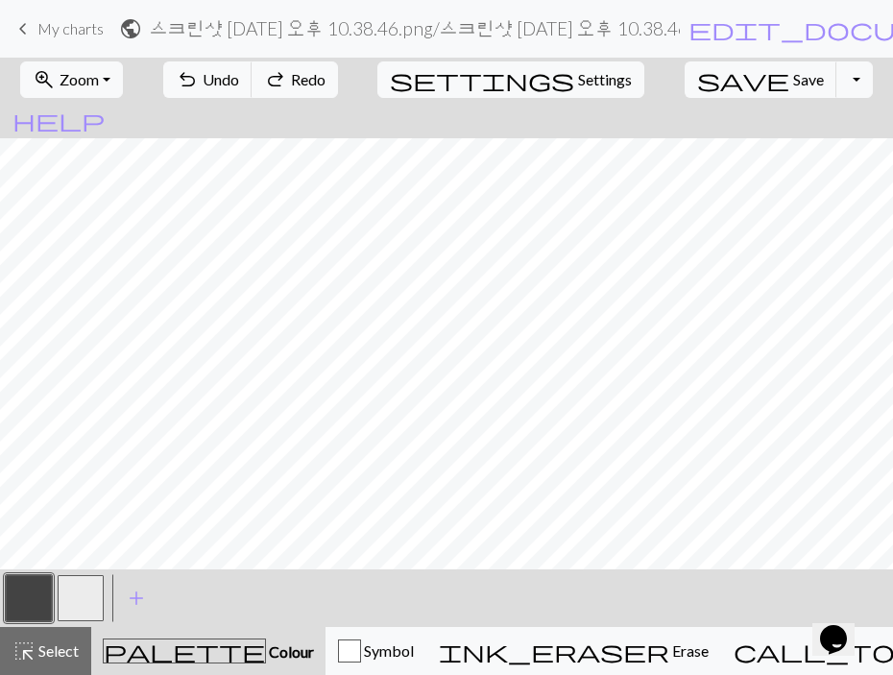
click at [88, 600] on button "button" at bounding box center [81, 598] width 46 height 46
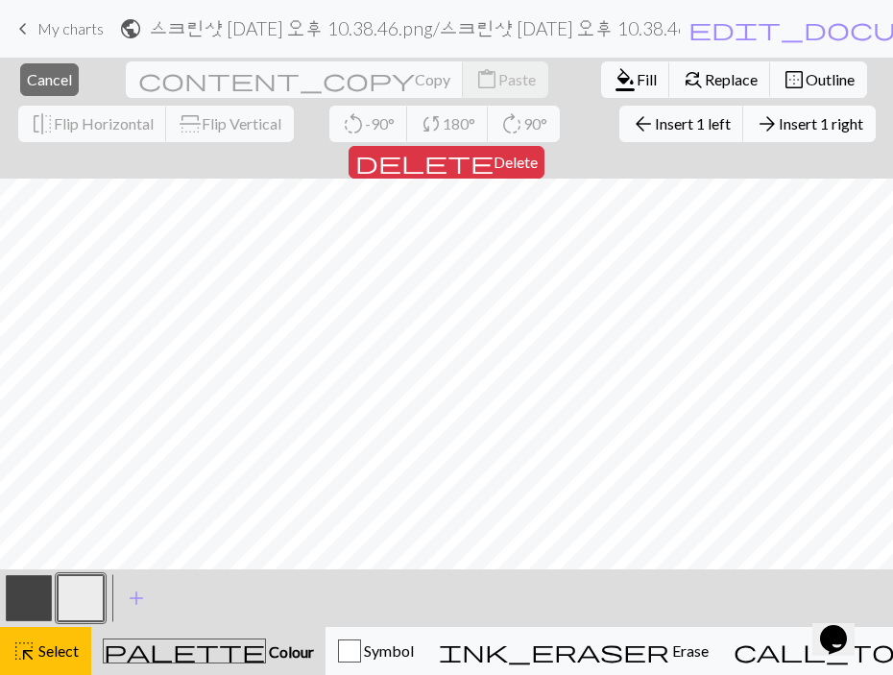
click at [779, 131] on span "Insert 1 right" at bounding box center [821, 123] width 85 height 18
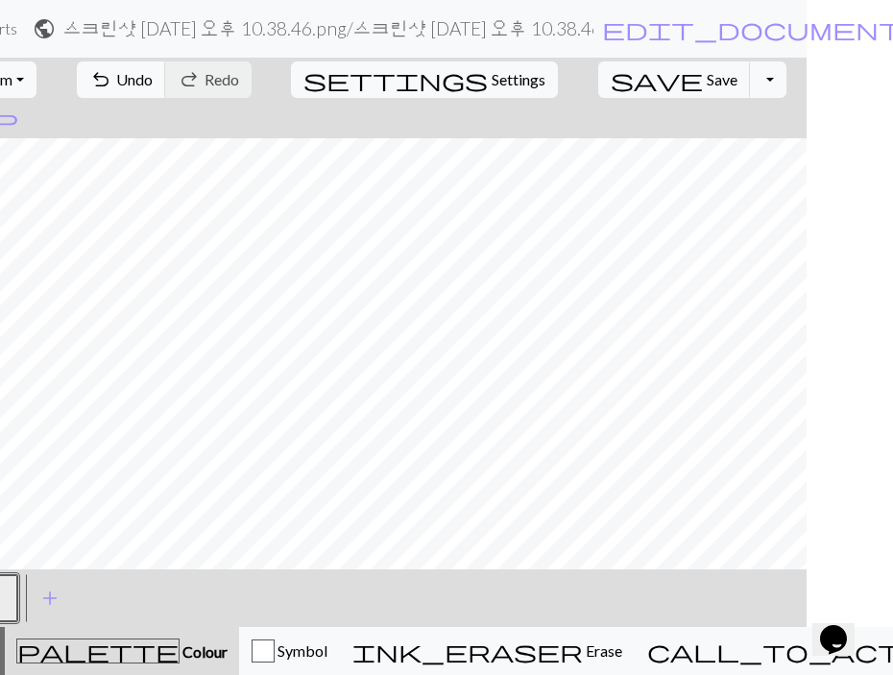
scroll to position [0, 120]
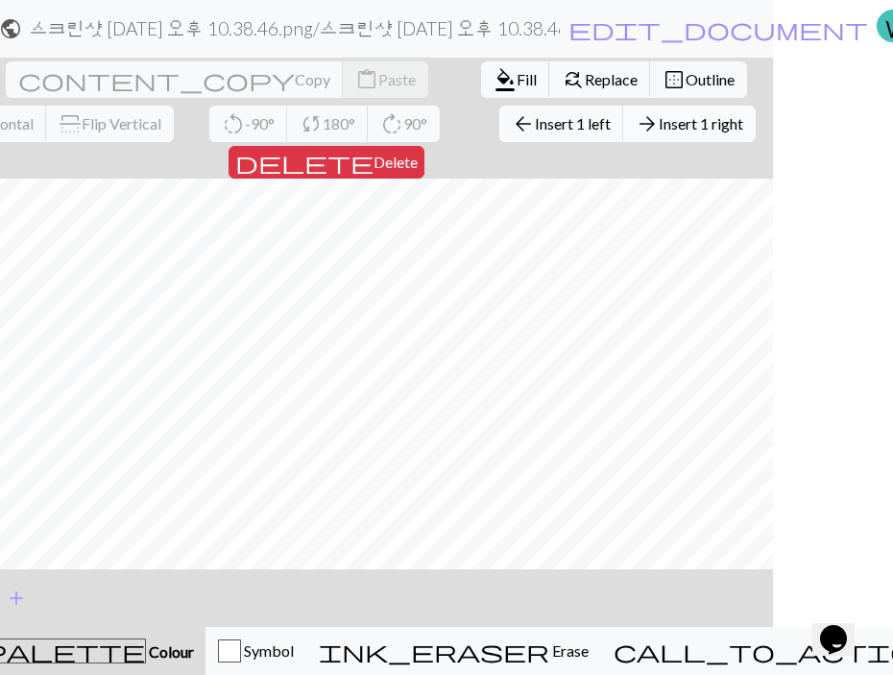
click at [659, 130] on span "Insert 1 right" at bounding box center [701, 123] width 85 height 18
click at [623, 140] on button "arrow_forward Insert 1 right" at bounding box center [689, 124] width 133 height 37
click at [659, 129] on span "Insert 1 right" at bounding box center [701, 123] width 85 height 18
click at [623, 140] on button "arrow_forward Insert 1 right" at bounding box center [689, 124] width 133 height 37
click at [659, 127] on span "Insert 1 right" at bounding box center [701, 123] width 85 height 18
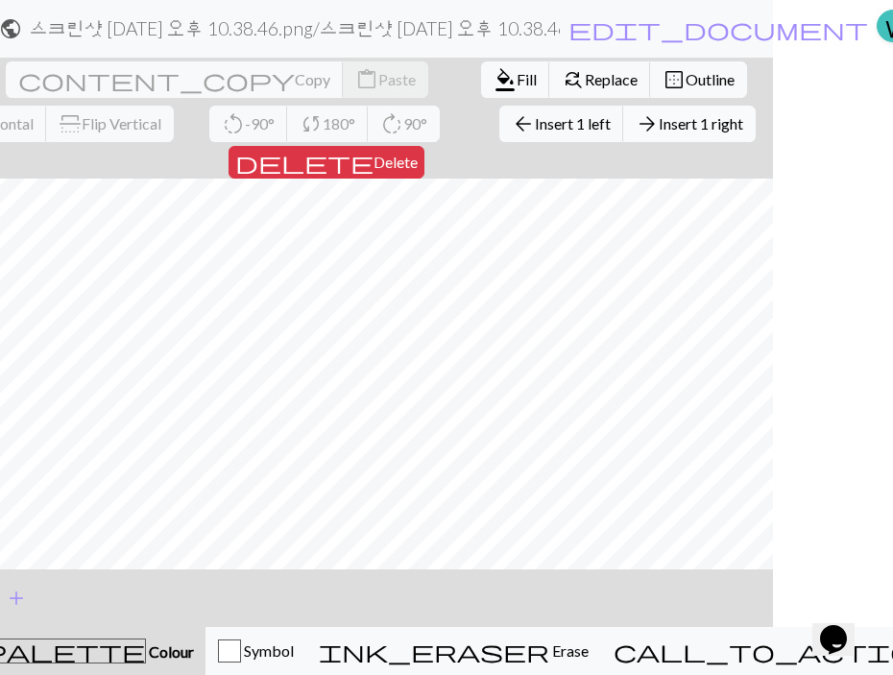
click at [659, 132] on span "Insert 1 right" at bounding box center [701, 123] width 85 height 18
click at [623, 139] on button "arrow_forward Insert 1 right" at bounding box center [689, 124] width 133 height 37
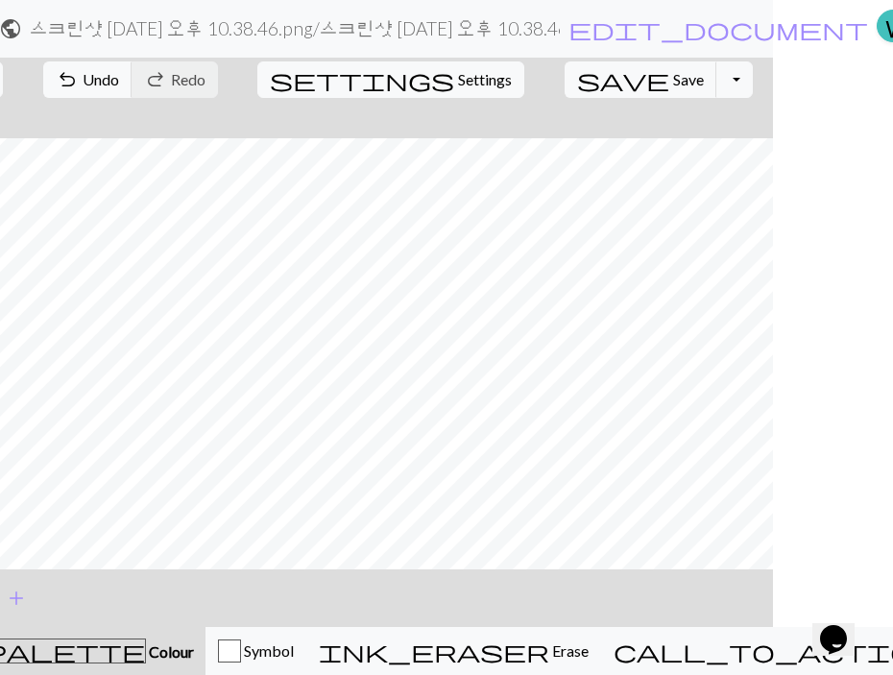
scroll to position [0, 0]
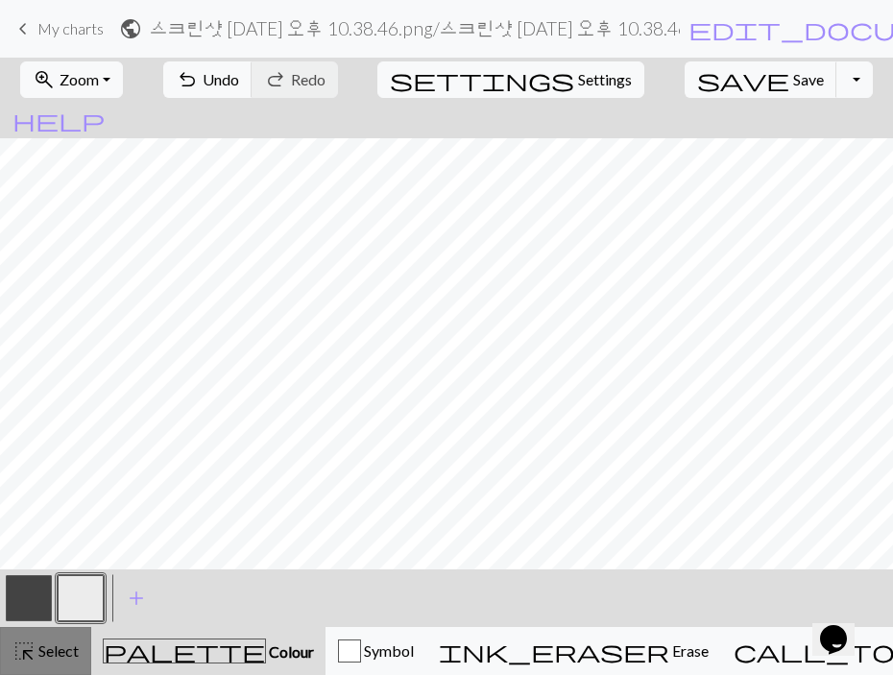
click at [16, 660] on span "highlight_alt" at bounding box center [23, 651] width 23 height 27
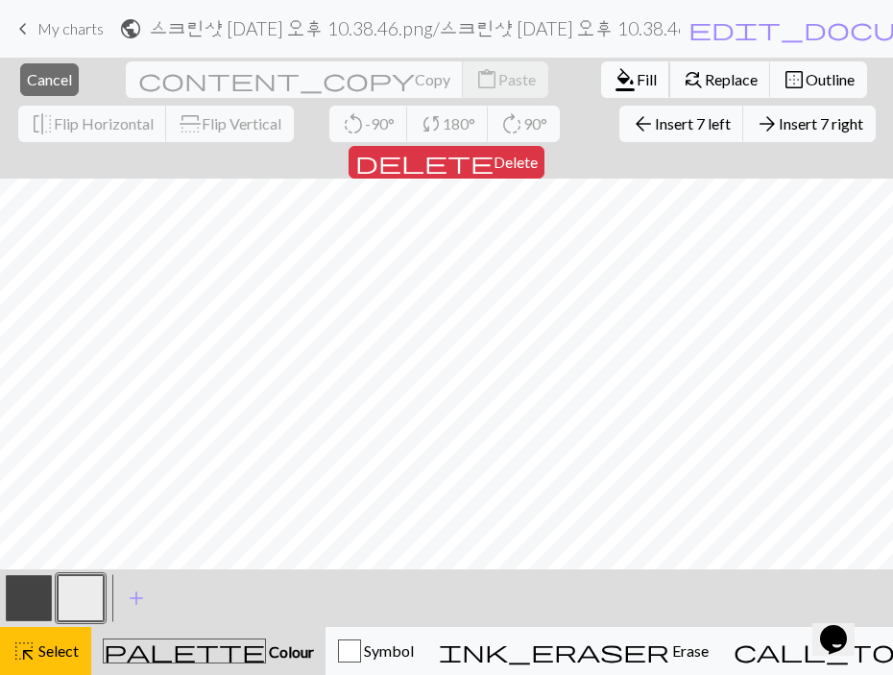
click at [637, 85] on span "Fill" at bounding box center [647, 79] width 20 height 18
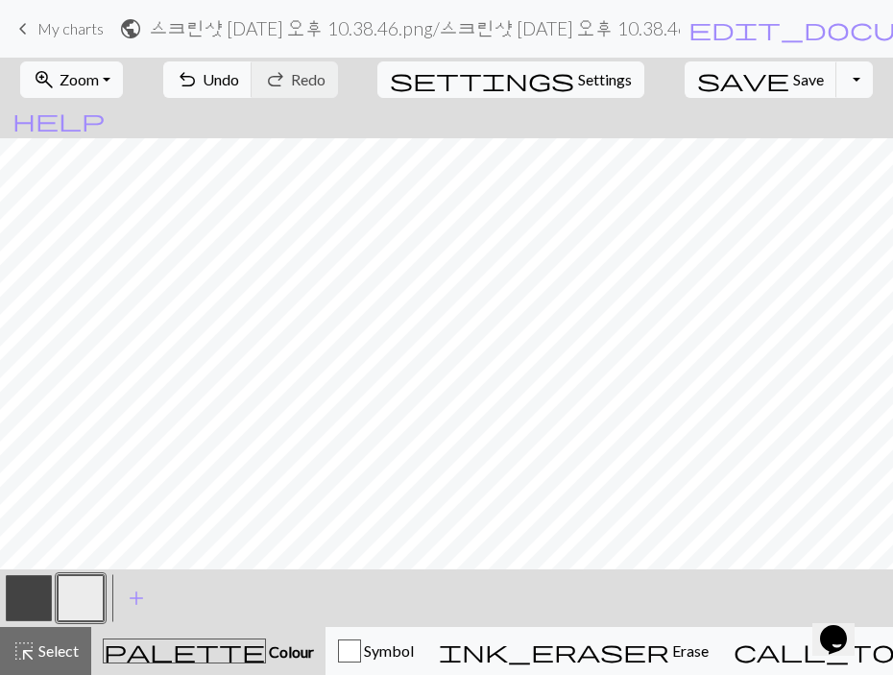
click at [45, 587] on button "button" at bounding box center [29, 598] width 46 height 46
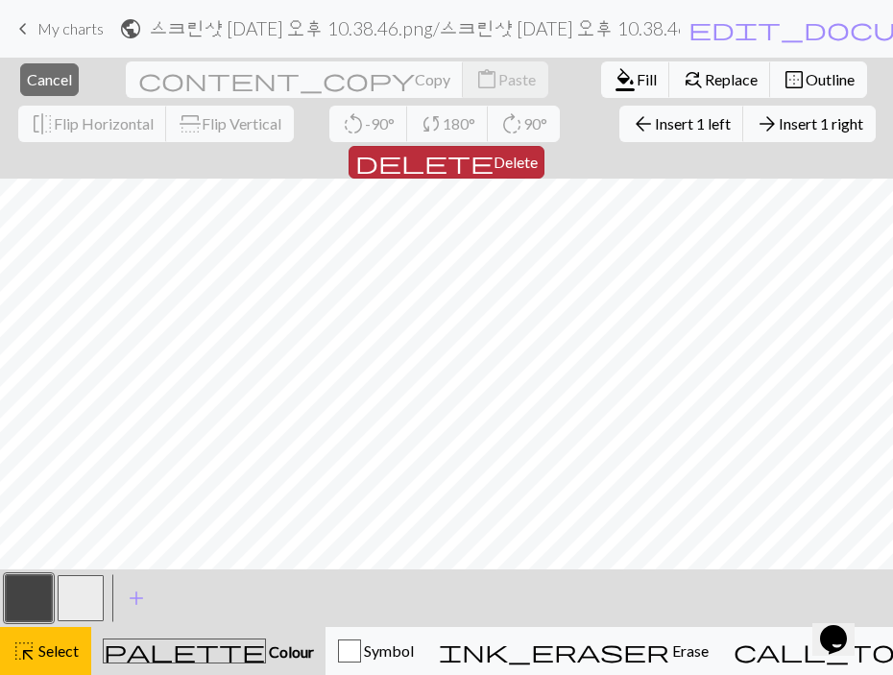
click at [494, 149] on span "delete" at bounding box center [424, 162] width 138 height 27
click at [779, 124] on span "Insert 1 right" at bounding box center [821, 123] width 85 height 18
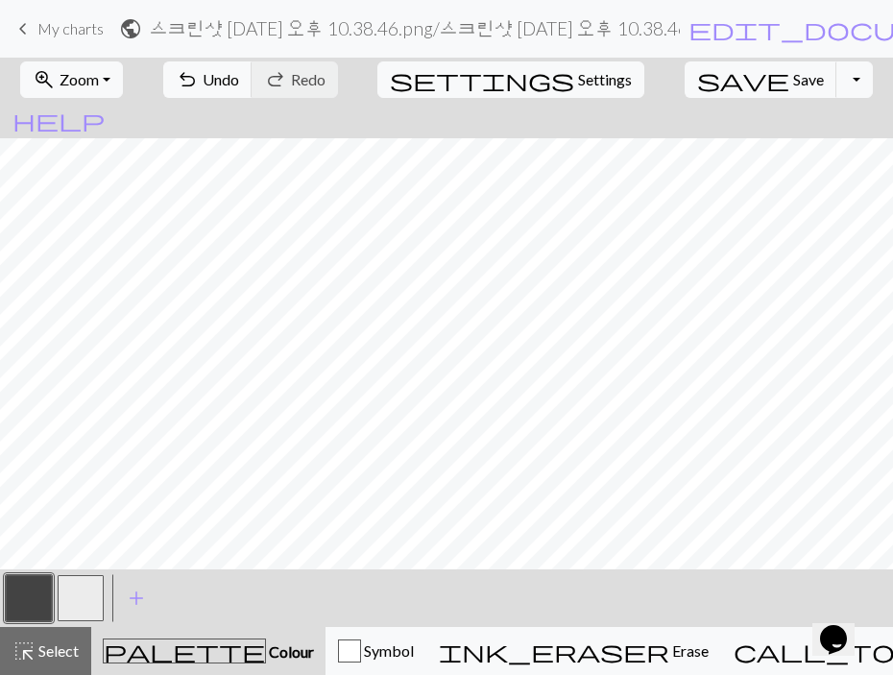
click at [87, 589] on button "button" at bounding box center [81, 598] width 46 height 46
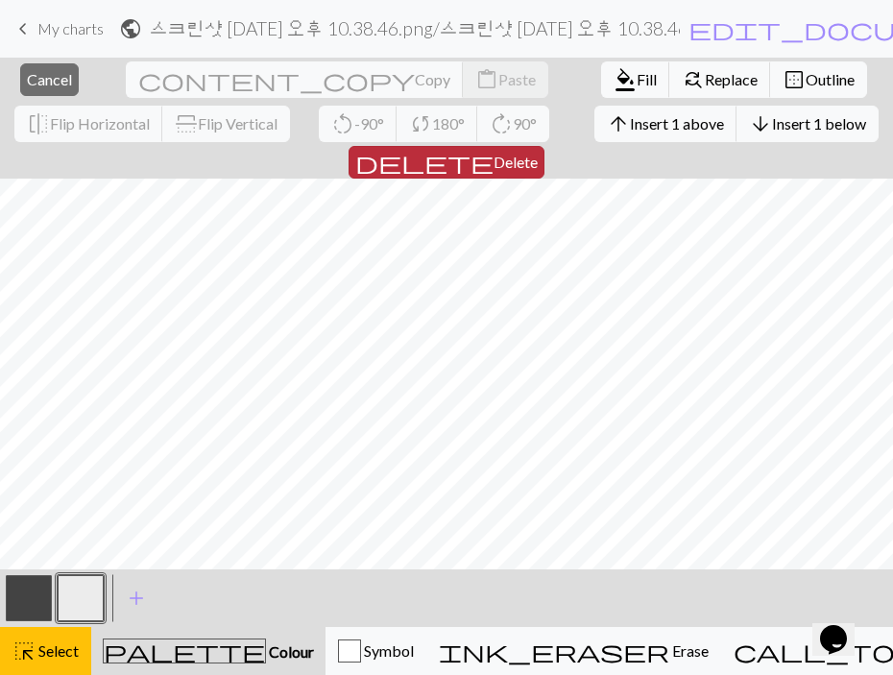
click at [494, 149] on span "delete" at bounding box center [424, 162] width 138 height 27
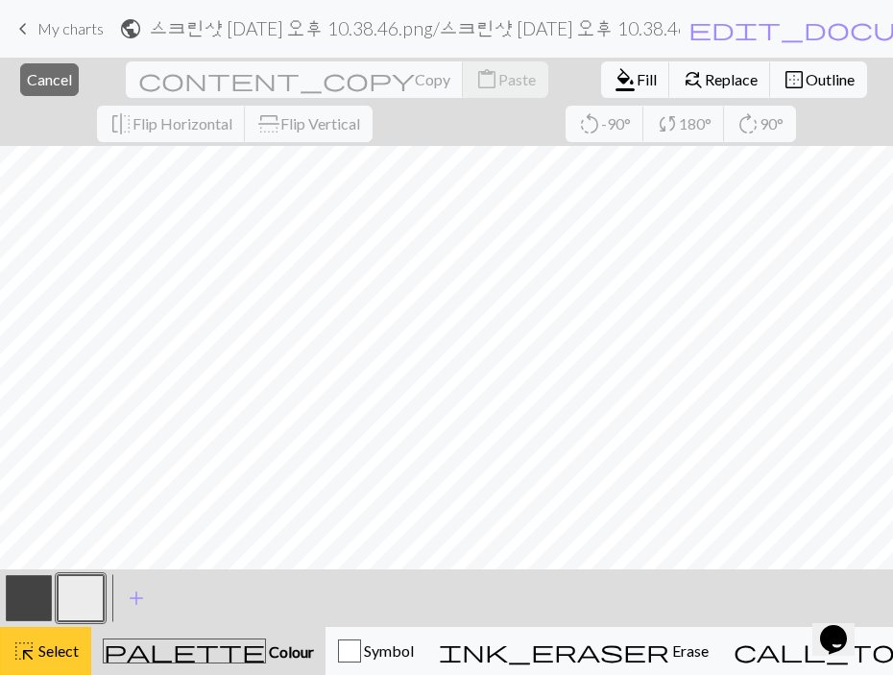
click at [61, 649] on span "Select" at bounding box center [57, 651] width 43 height 18
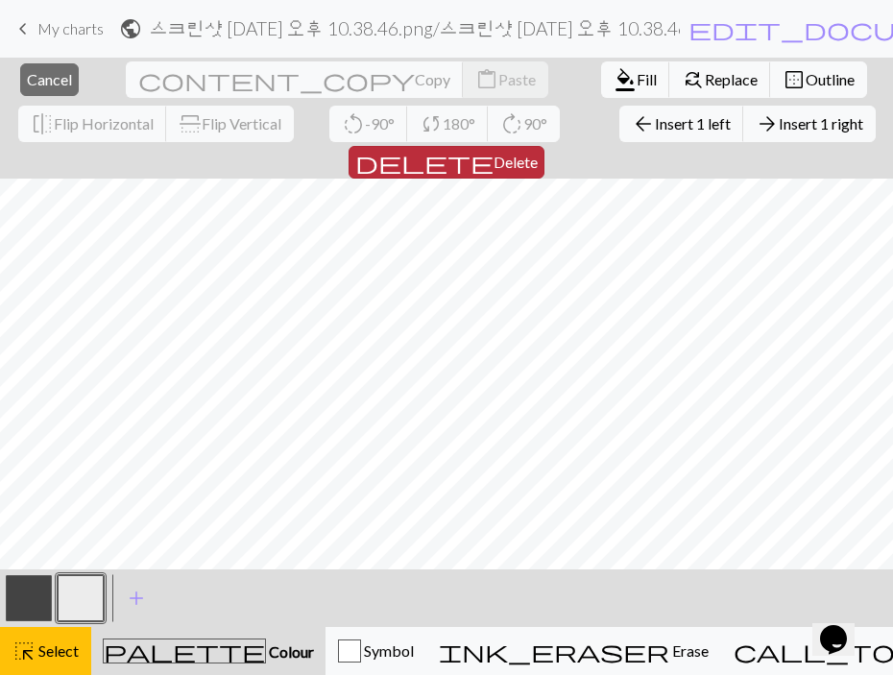
click at [494, 149] on span "delete" at bounding box center [424, 162] width 138 height 27
click at [538, 153] on span "Delete" at bounding box center [516, 162] width 44 height 18
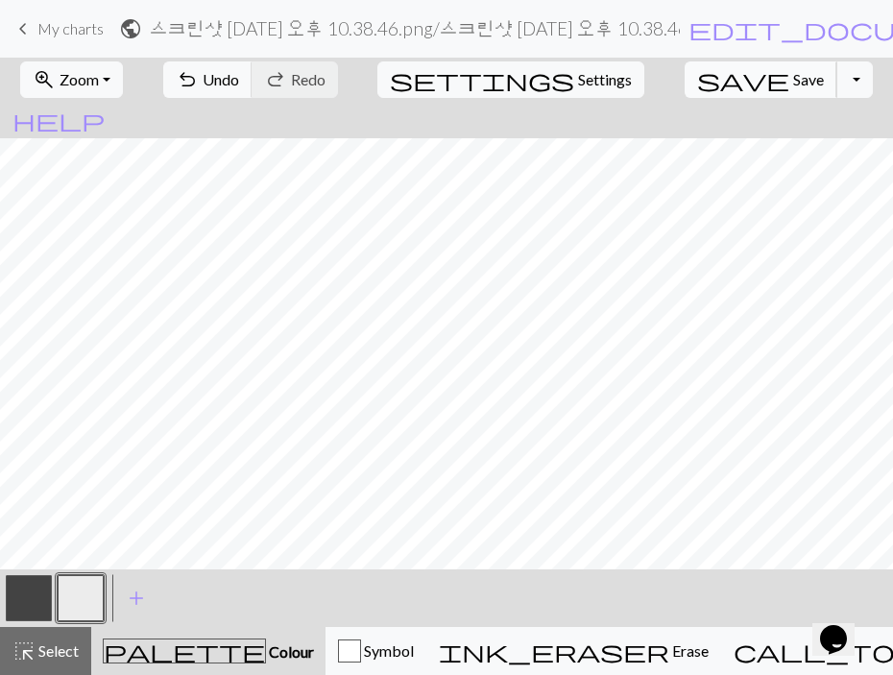
click at [794, 70] on span "Save" at bounding box center [809, 79] width 31 height 18
click at [37, 591] on button "button" at bounding box center [29, 598] width 46 height 46
click at [794, 77] on span "Save" at bounding box center [809, 79] width 31 height 18
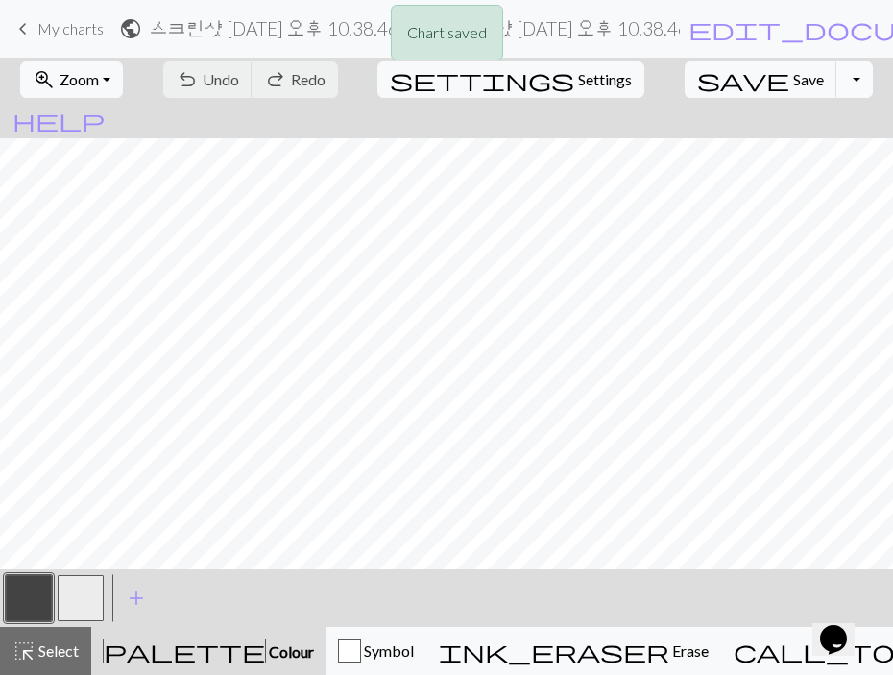
click at [837, 76] on button "Toggle Dropdown" at bounding box center [855, 79] width 37 height 37
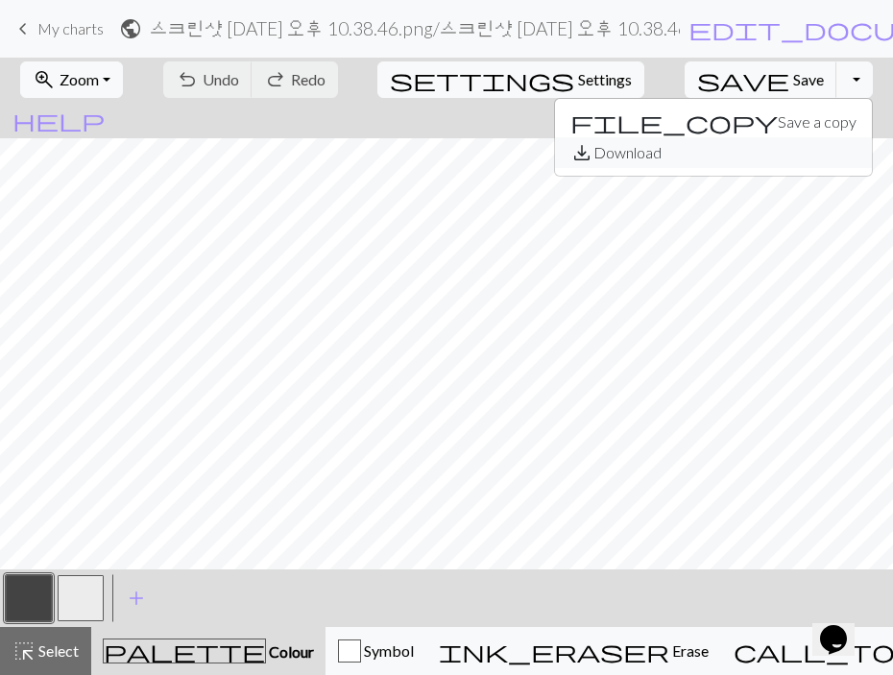
click at [744, 153] on button "save_alt Download" at bounding box center [713, 152] width 317 height 31
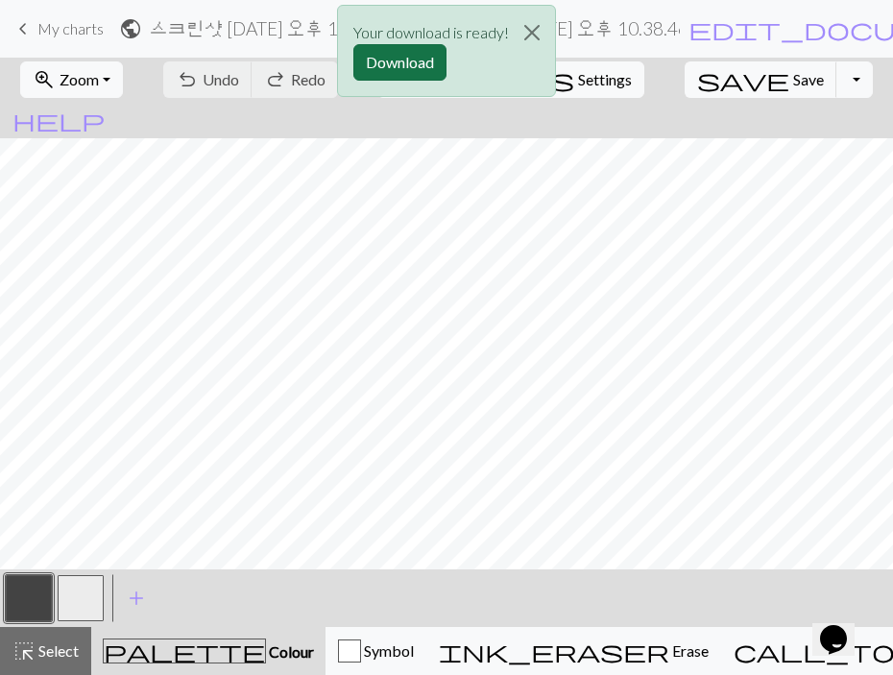
click at [415, 64] on button "Download" at bounding box center [400, 62] width 93 height 37
